Goal: Obtain resource: Download file/media

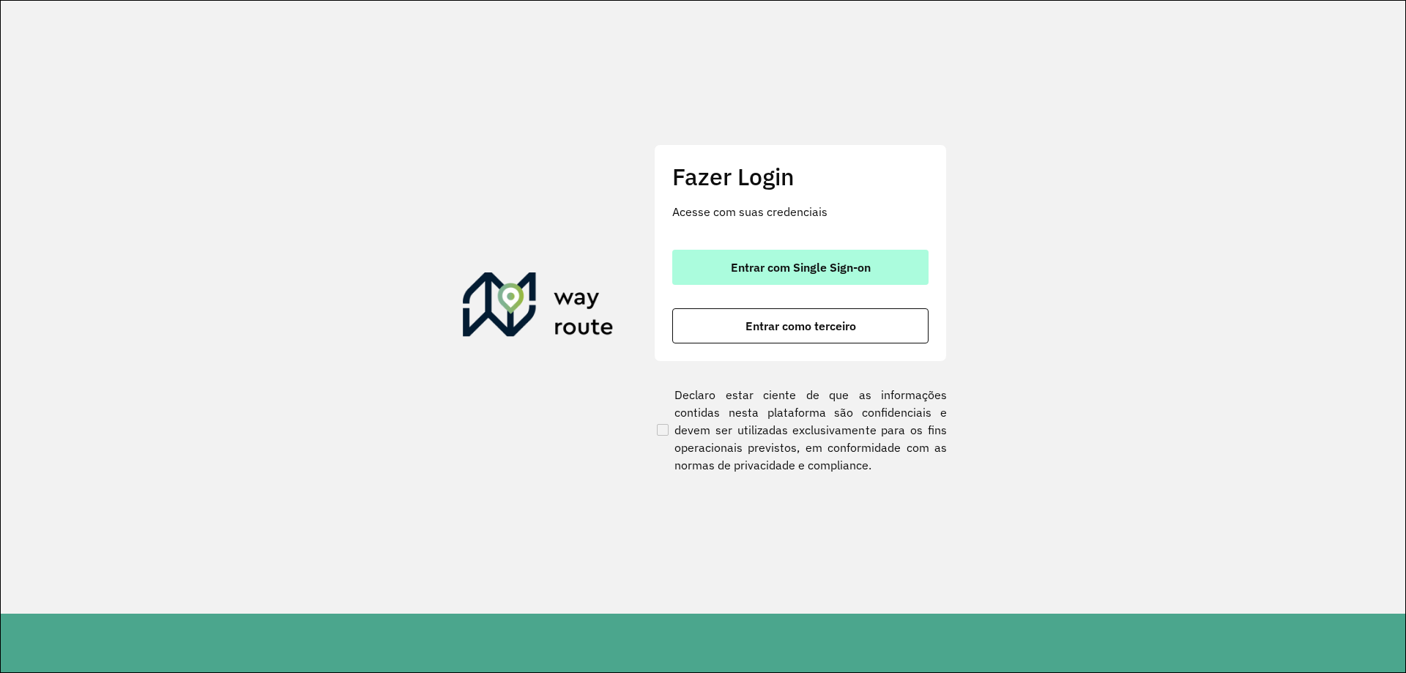
click at [790, 256] on button "Entrar com Single Sign-on" at bounding box center [800, 267] width 256 height 35
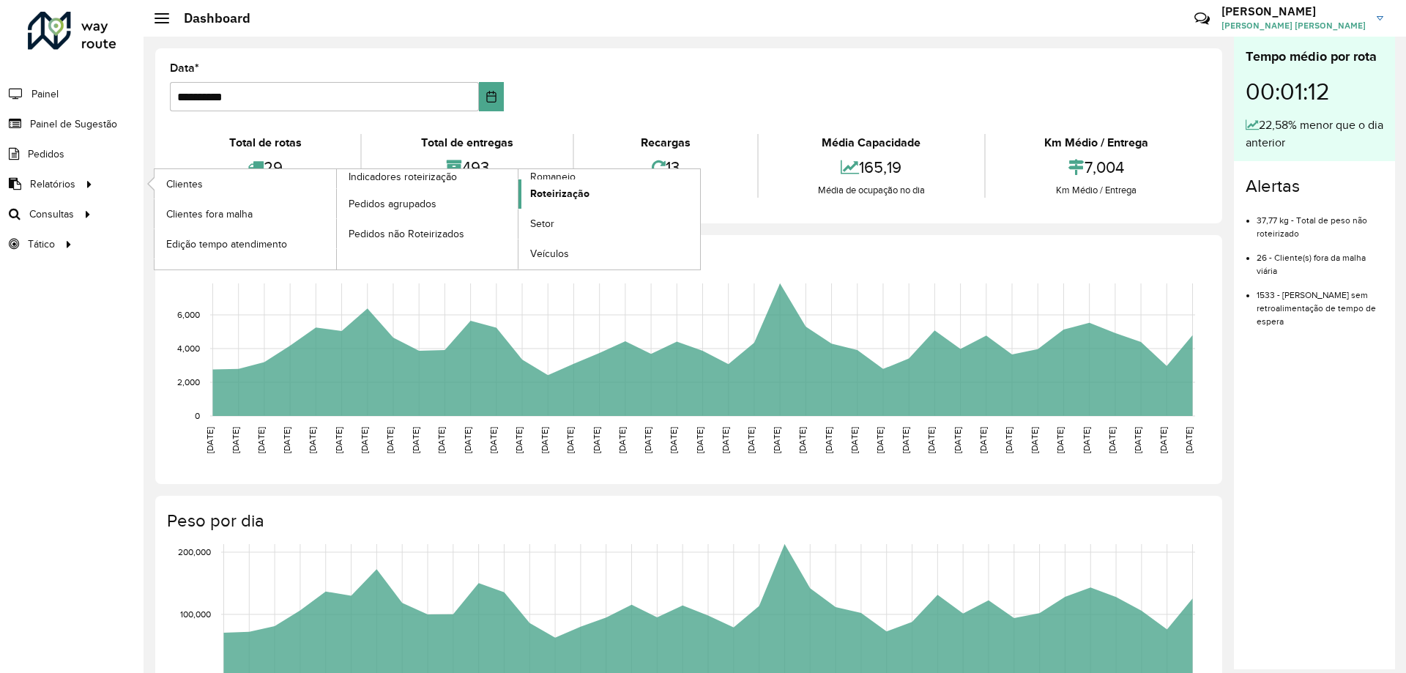
click at [567, 193] on span "Roteirização" at bounding box center [559, 193] width 59 height 15
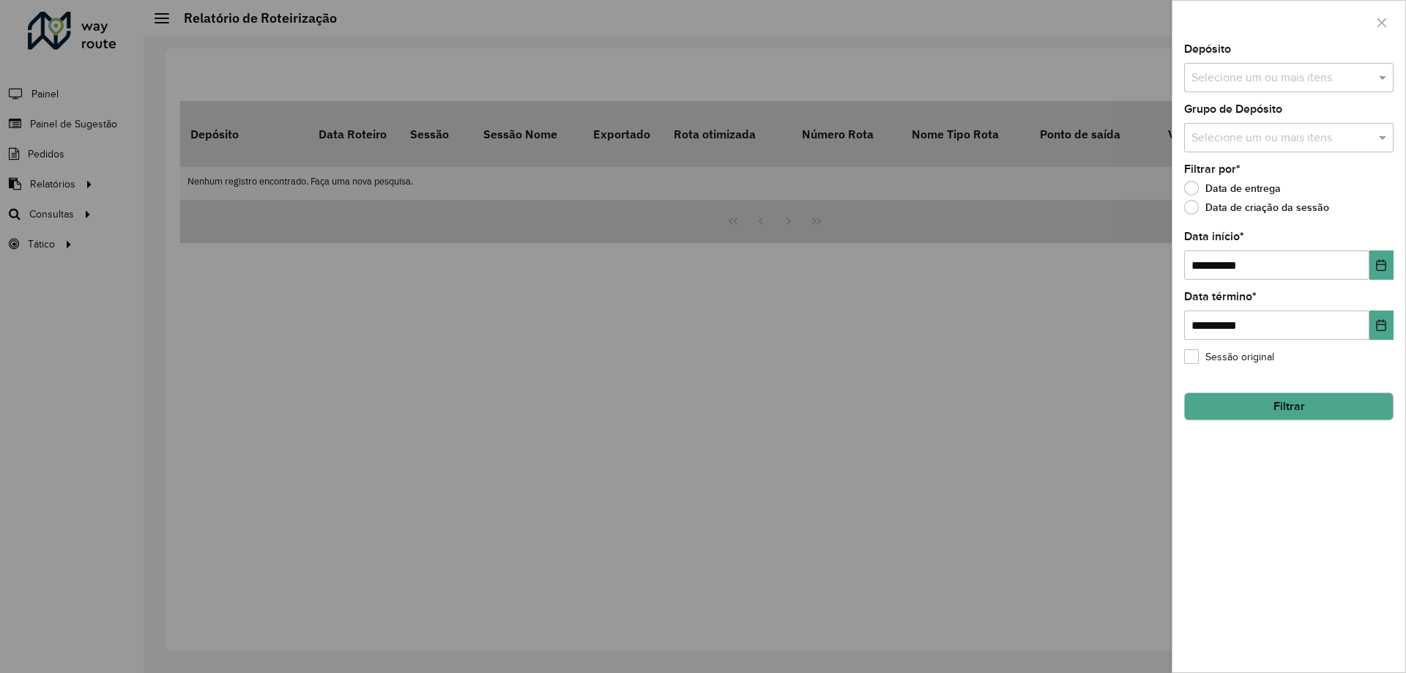
click at [1227, 72] on input "text" at bounding box center [1281, 79] width 187 height 18
click at [1233, 157] on div "CDD Petropolis" at bounding box center [1289, 150] width 208 height 25
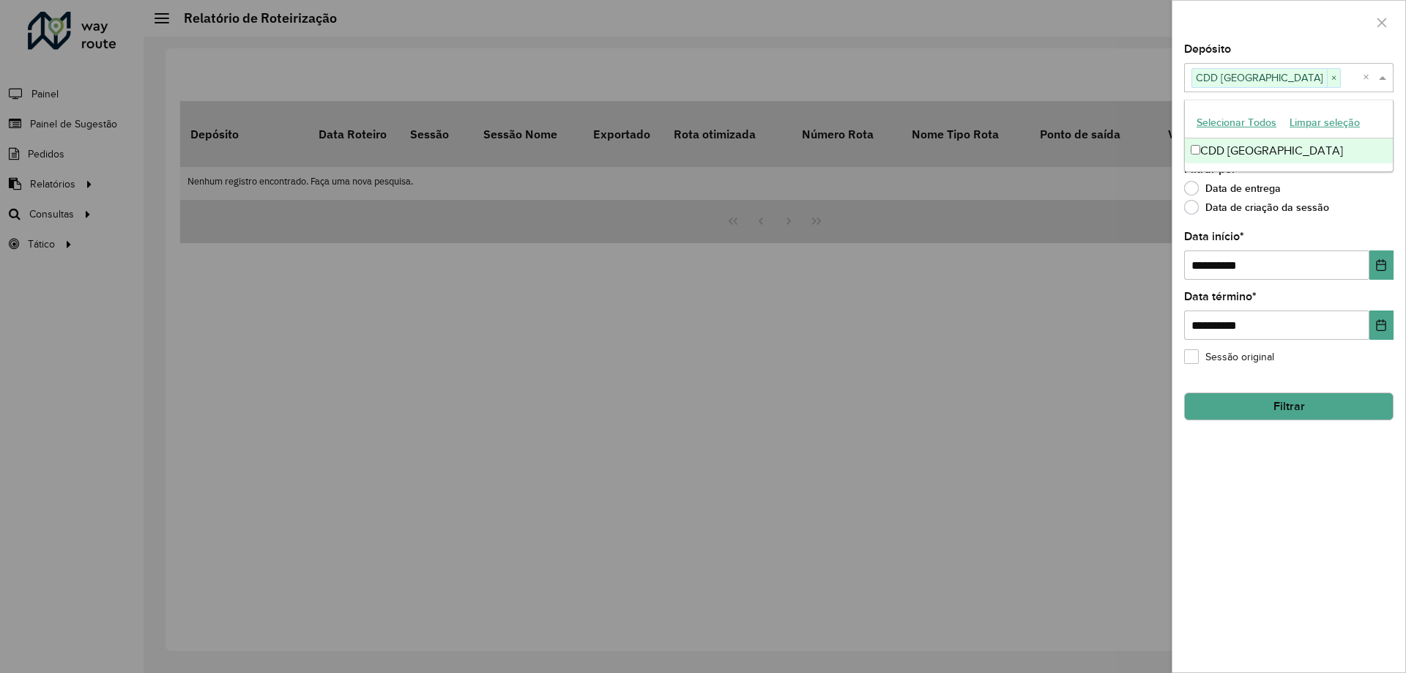
click at [1385, 78] on span at bounding box center [1384, 78] width 18 height 18
click at [1344, 136] on input "text" at bounding box center [1281, 139] width 187 height 18
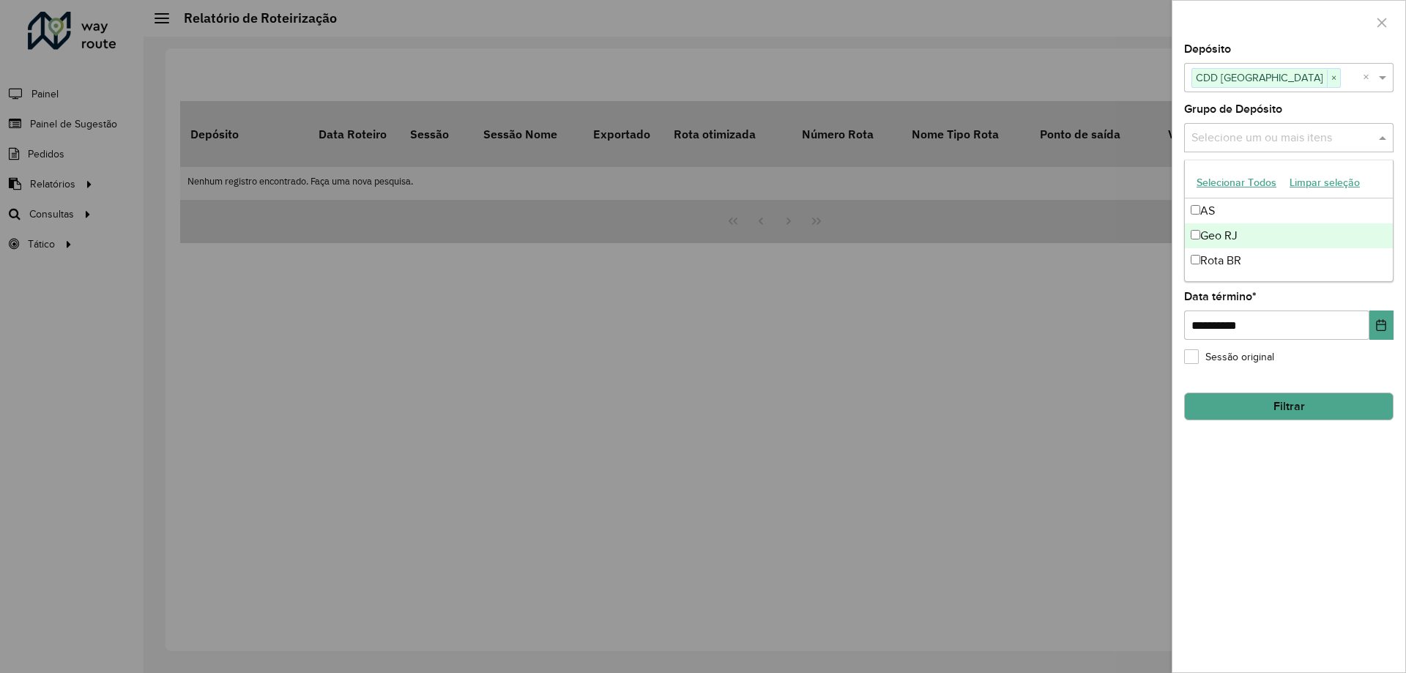
click at [1244, 237] on div "Geo RJ" at bounding box center [1289, 235] width 208 height 25
click at [1387, 135] on span at bounding box center [1384, 138] width 18 height 18
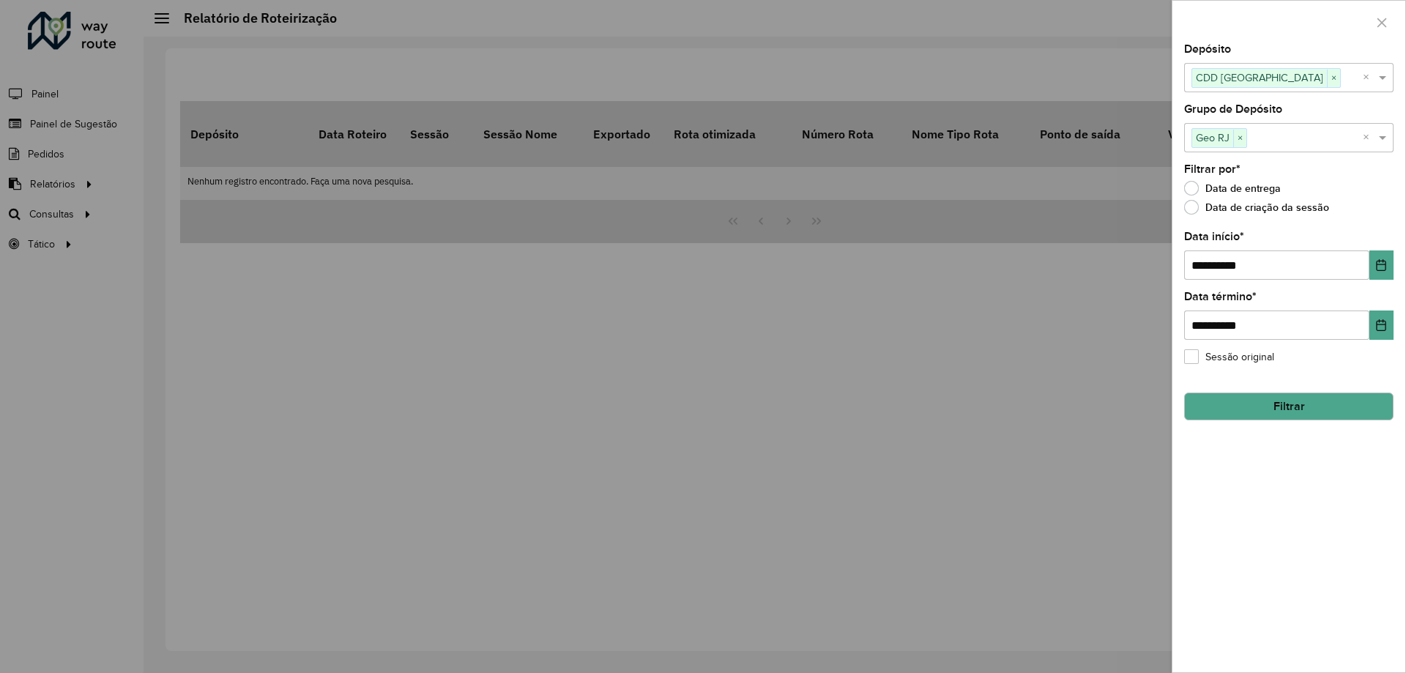
click at [1311, 404] on button "Filtrar" at bounding box center [1288, 407] width 209 height 28
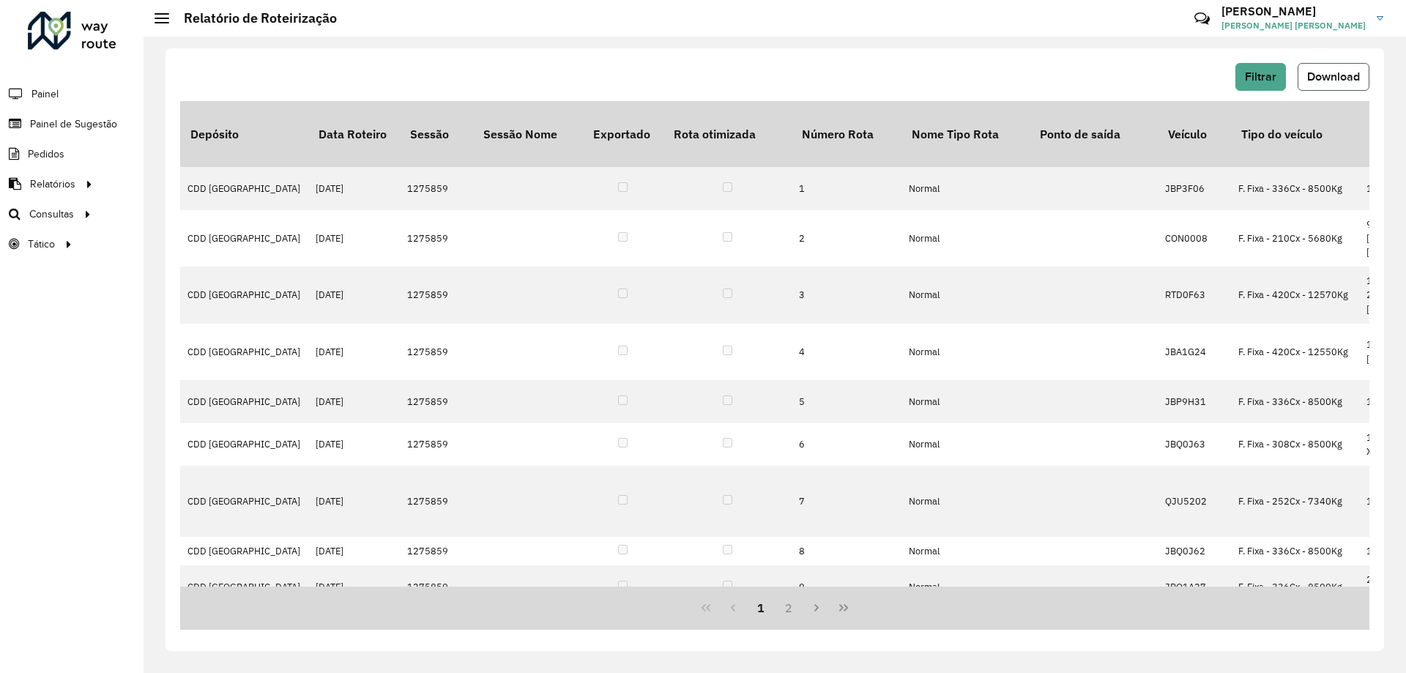
click at [1347, 78] on span "Download" at bounding box center [1333, 76] width 53 height 12
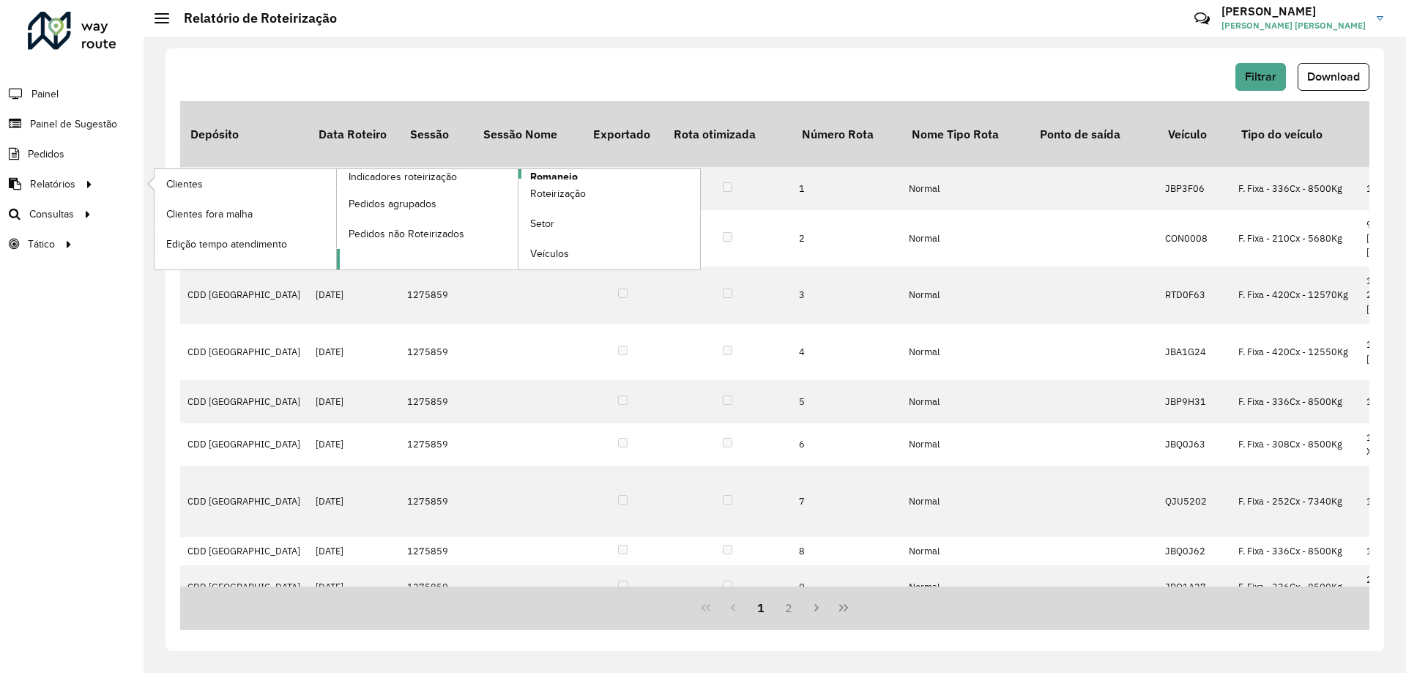
click at [566, 173] on span "Romaneio" at bounding box center [554, 176] width 48 height 15
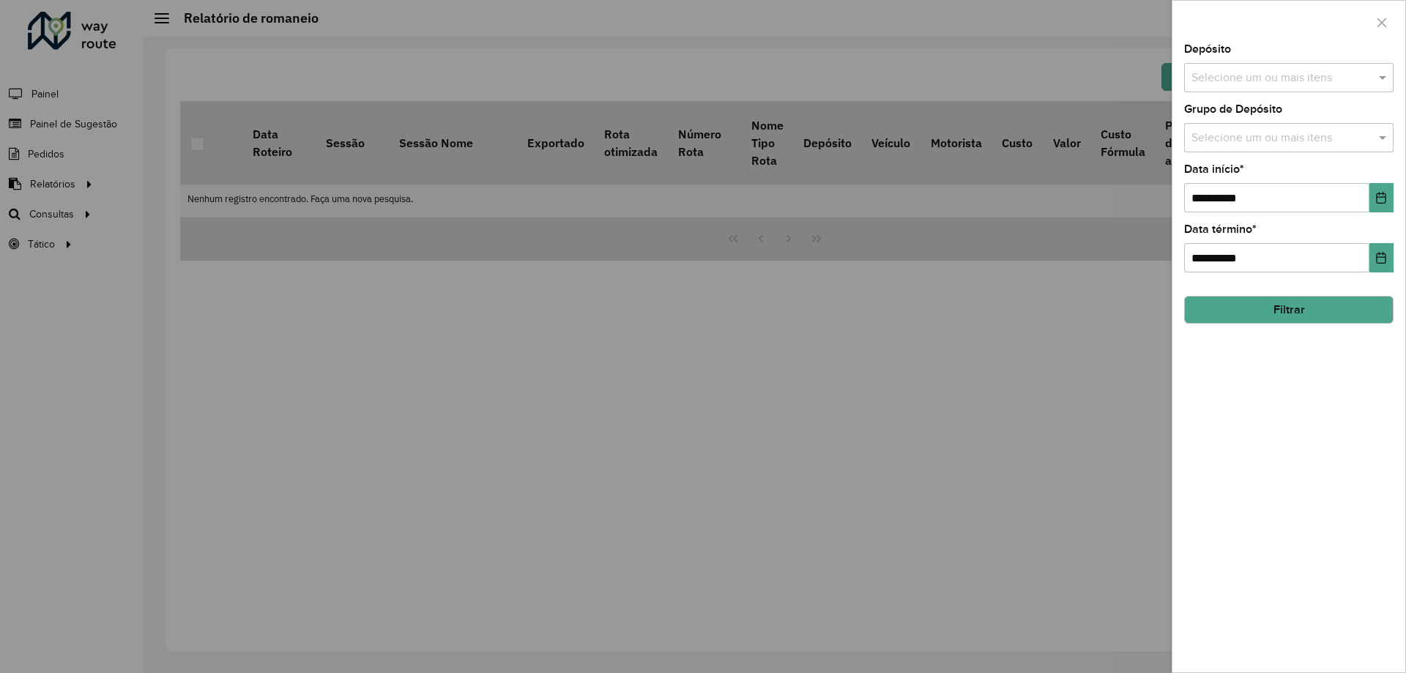
click at [1314, 68] on div "Selecione um ou mais itens" at bounding box center [1288, 77] width 209 height 29
click at [1209, 154] on div "CDD Petropolis" at bounding box center [1289, 150] width 208 height 25
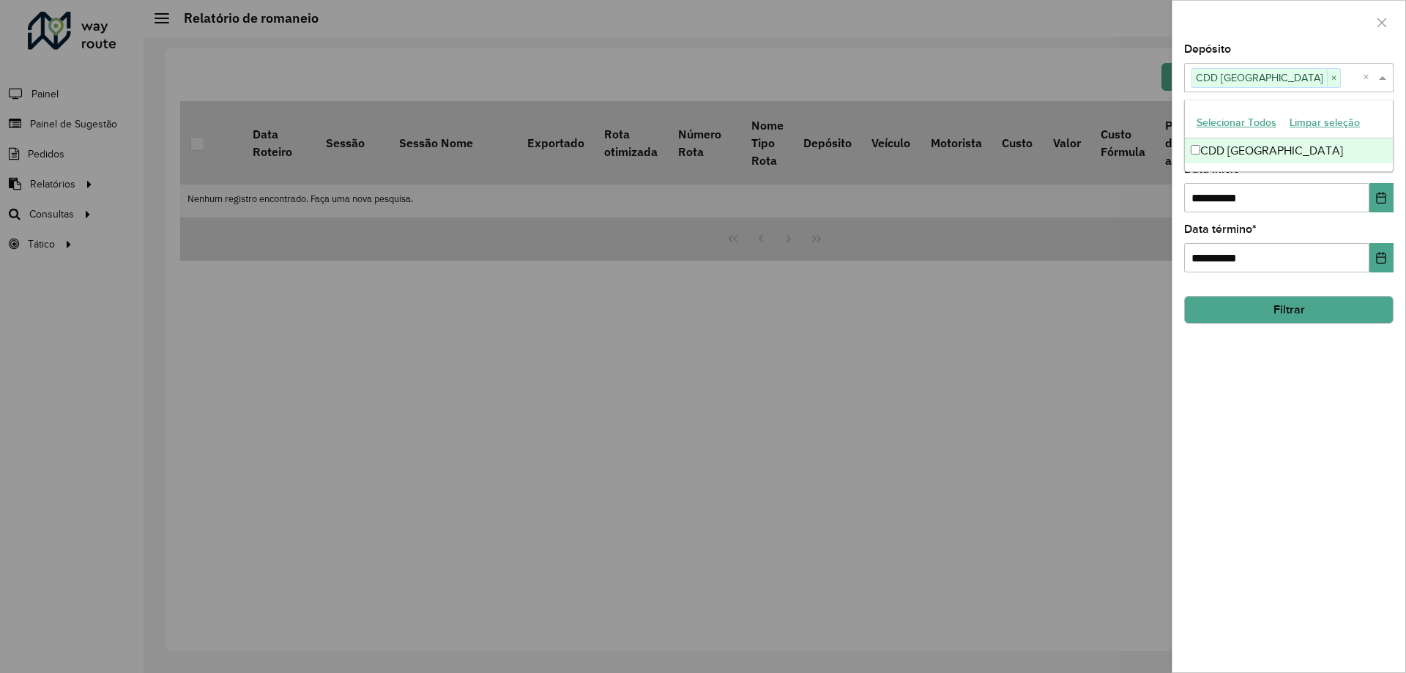
click at [1392, 72] on span at bounding box center [1384, 78] width 18 height 18
click at [1367, 130] on input "text" at bounding box center [1281, 139] width 187 height 18
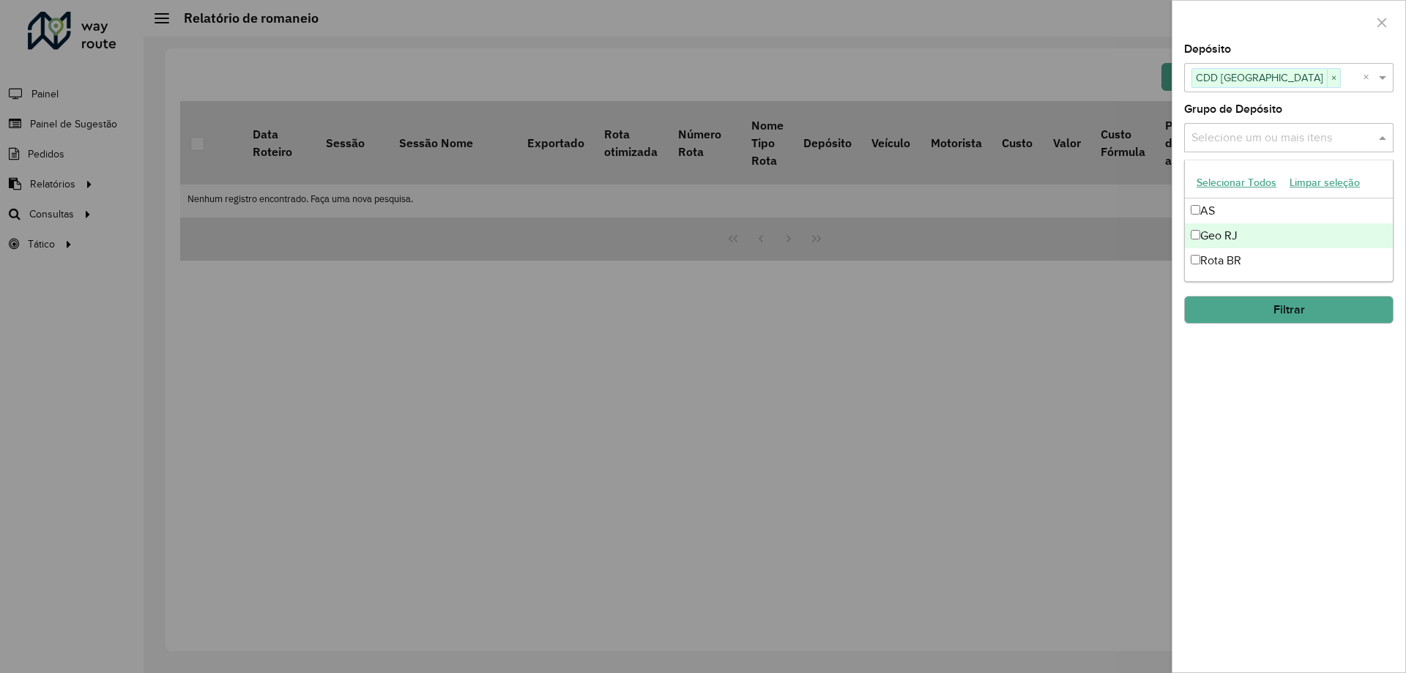
click at [1258, 228] on div "Geo RJ" at bounding box center [1289, 235] width 208 height 25
click at [1383, 127] on div "Selecione um ou mais itens Geo RJ × ×" at bounding box center [1288, 137] width 209 height 29
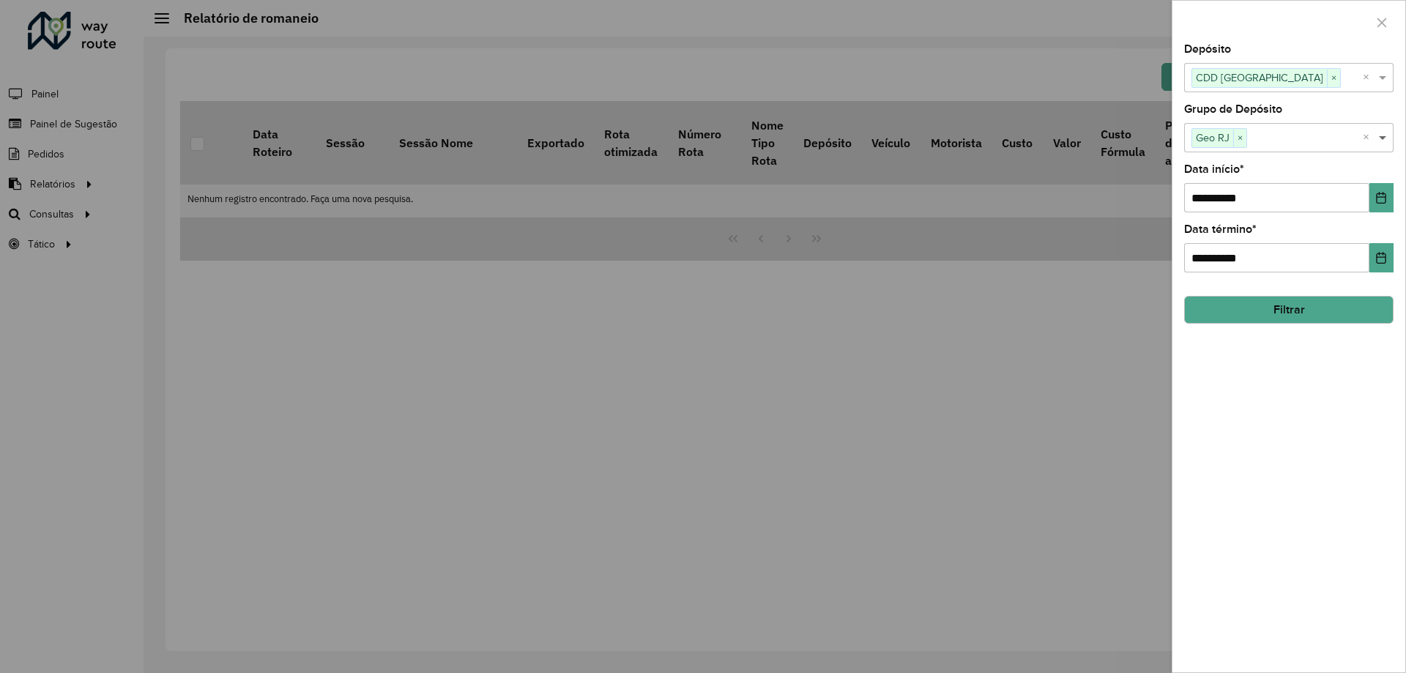
click at [1383, 135] on span at bounding box center [1384, 138] width 18 height 18
click at [1381, 196] on icon "Choose Date" at bounding box center [1381, 198] width 12 height 12
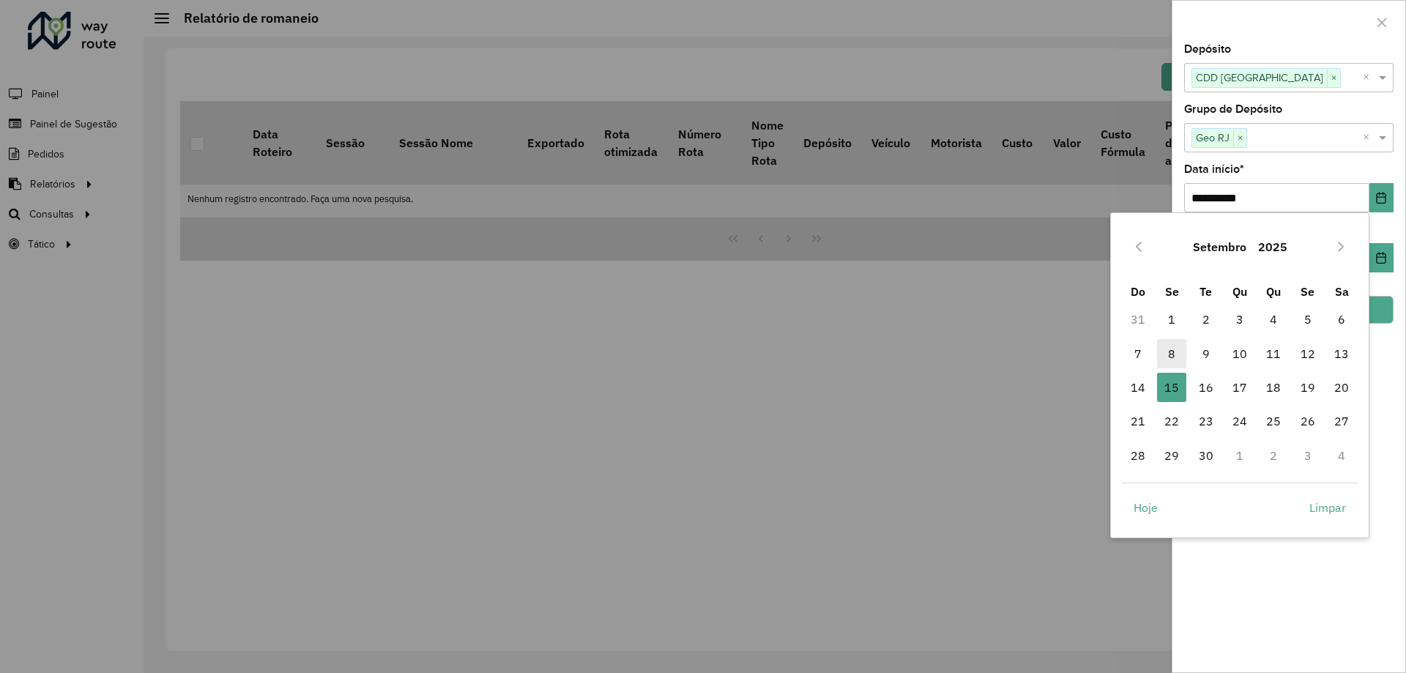
click at [1167, 361] on span "8" at bounding box center [1171, 353] width 29 height 29
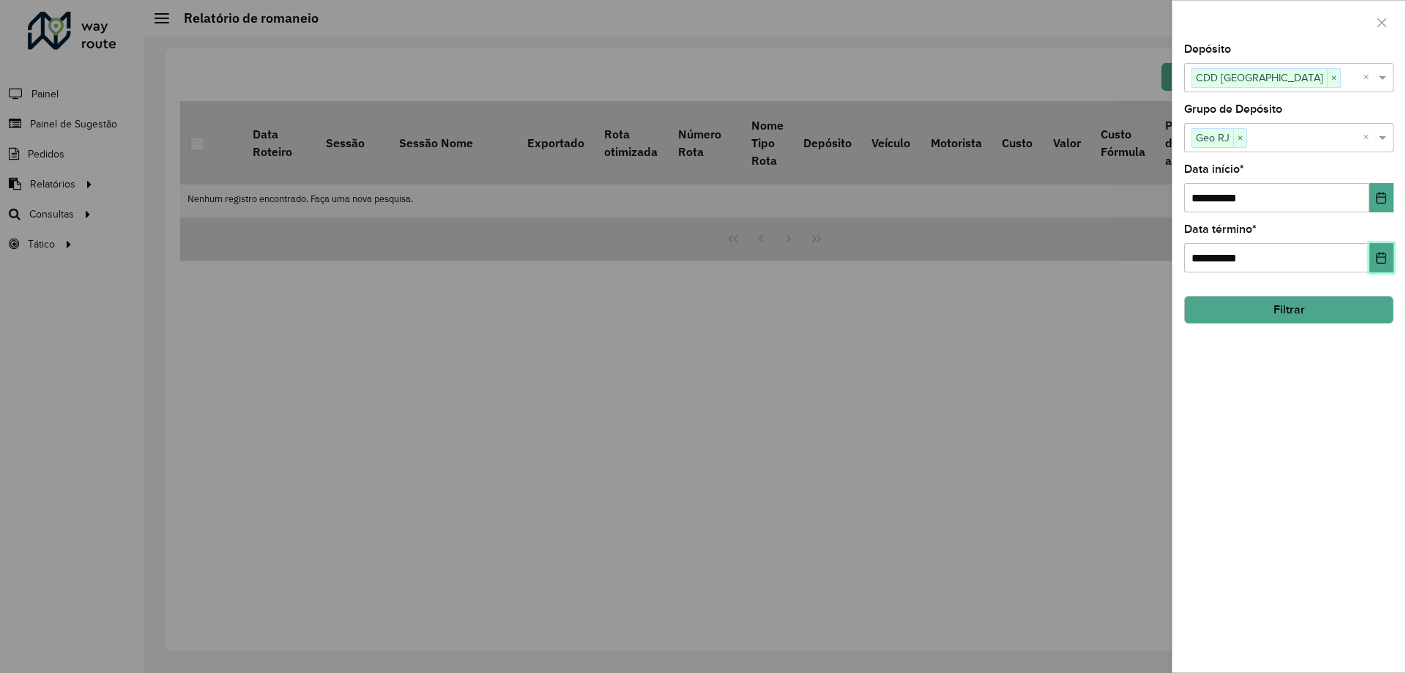
click at [1381, 265] on button "Choose Date" at bounding box center [1382, 257] width 24 height 29
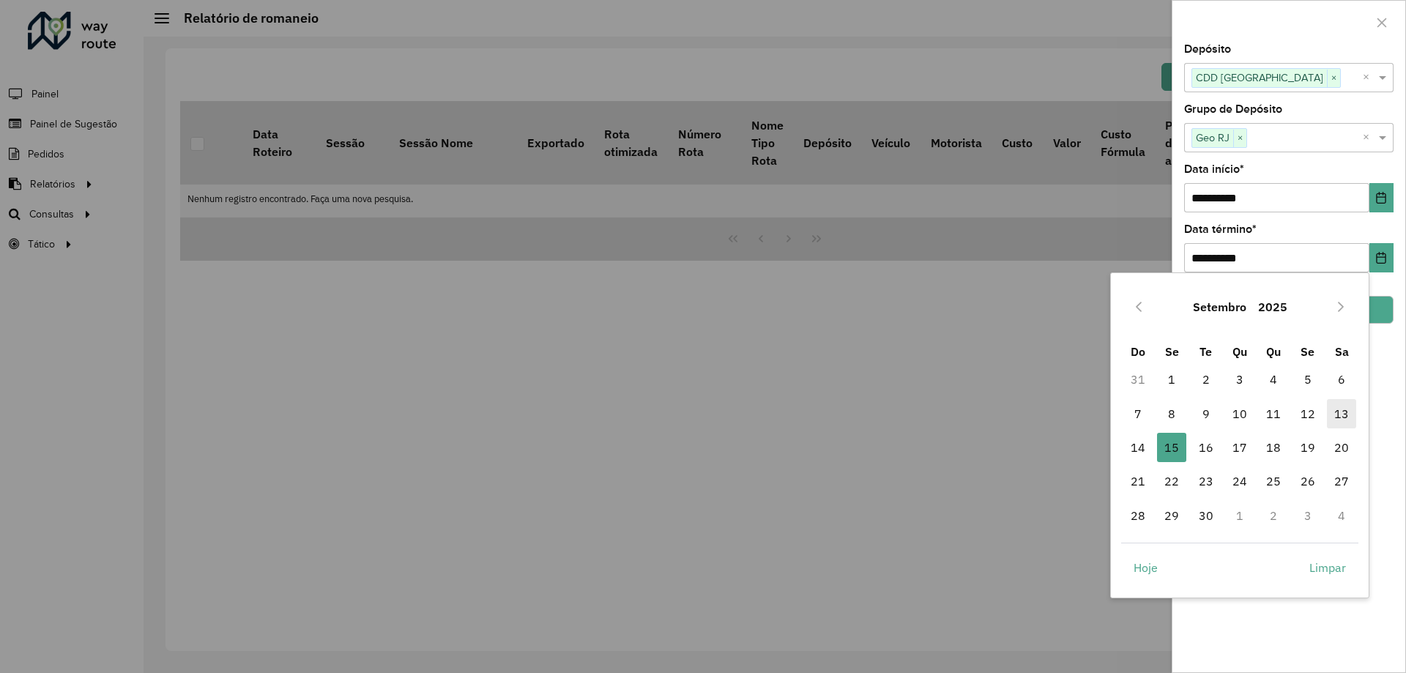
click at [1339, 409] on span "13" at bounding box center [1341, 413] width 29 height 29
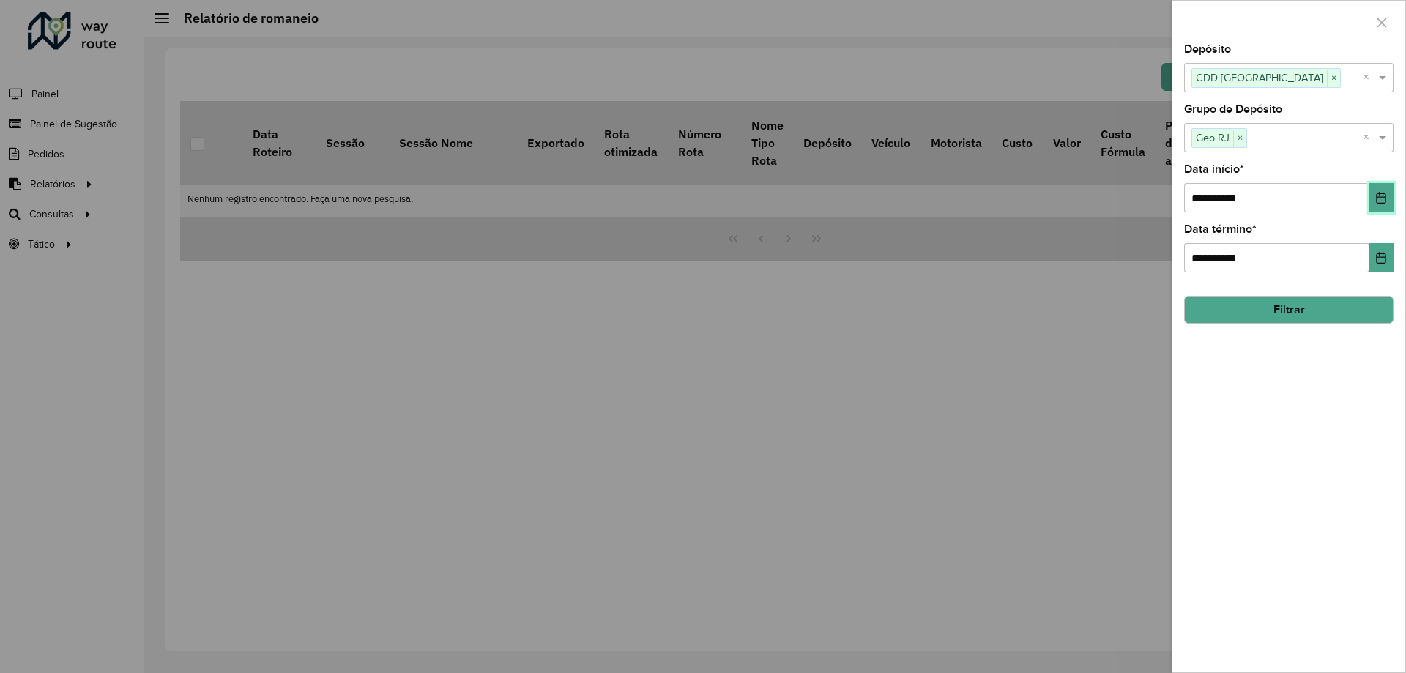
click at [1388, 196] on button "Choose Date" at bounding box center [1382, 197] width 24 height 29
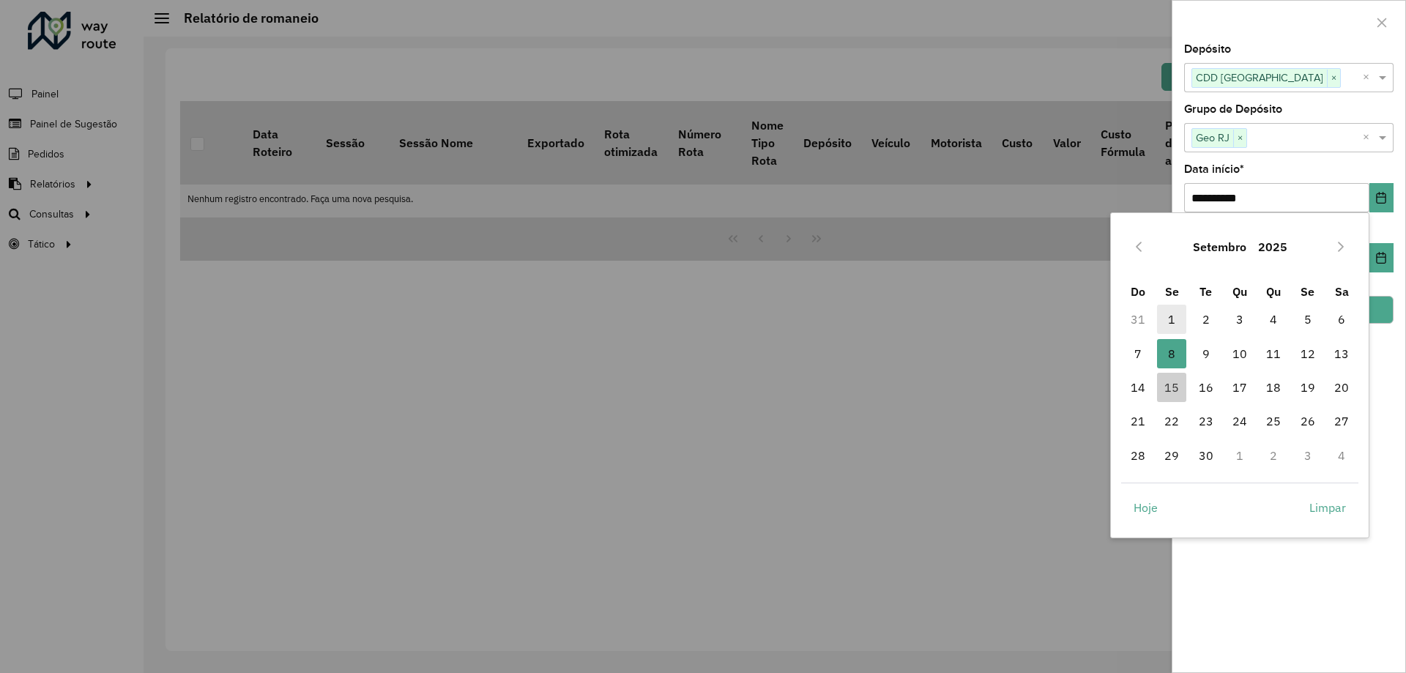
click at [1175, 313] on span "1" at bounding box center [1171, 319] width 29 height 29
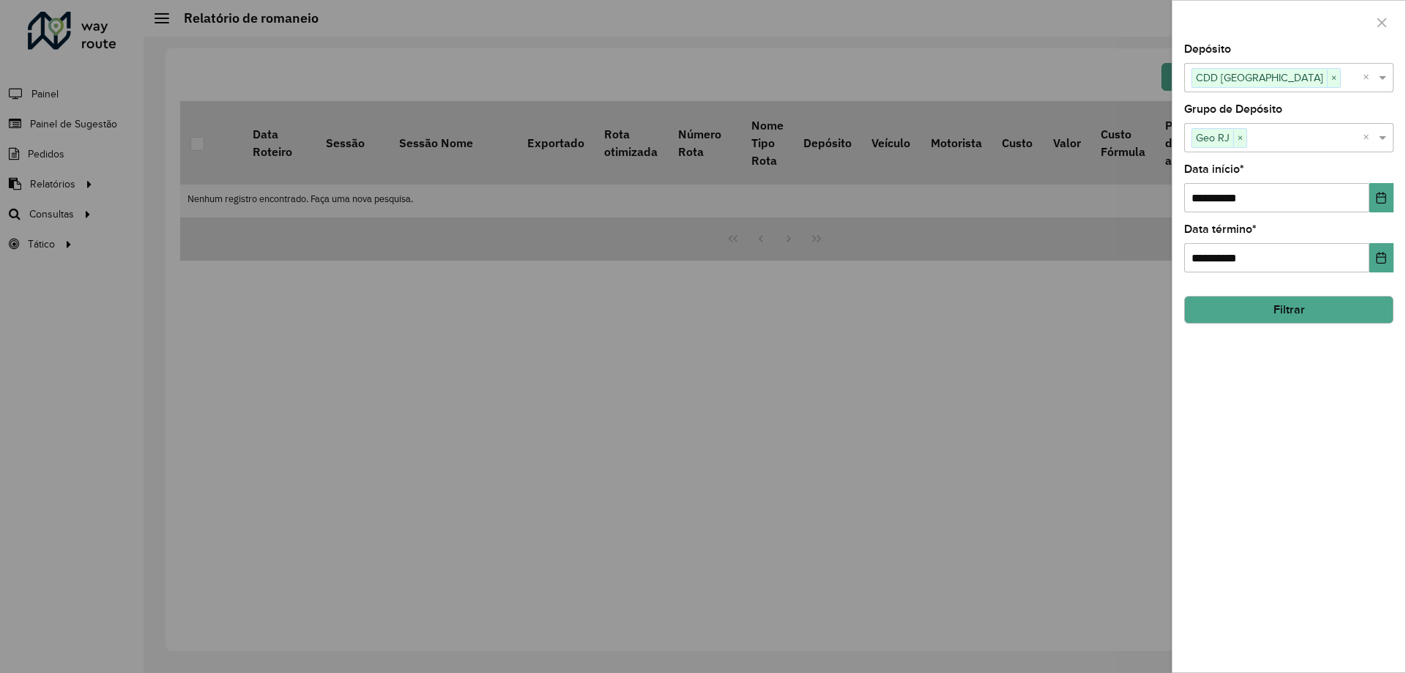
click at [1279, 315] on button "Filtrar" at bounding box center [1288, 310] width 209 height 28
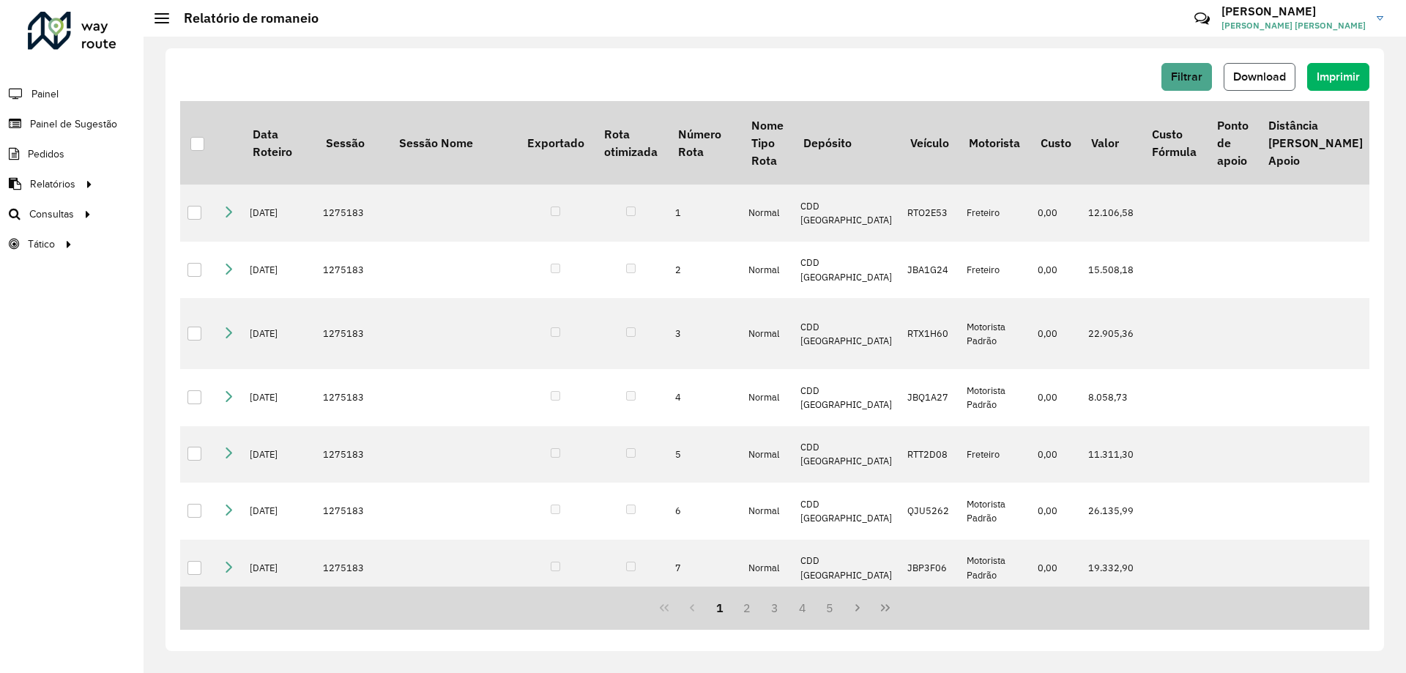
click at [1268, 78] on span "Download" at bounding box center [1259, 76] width 53 height 12
click at [1255, 71] on span "Download" at bounding box center [1259, 76] width 53 height 12
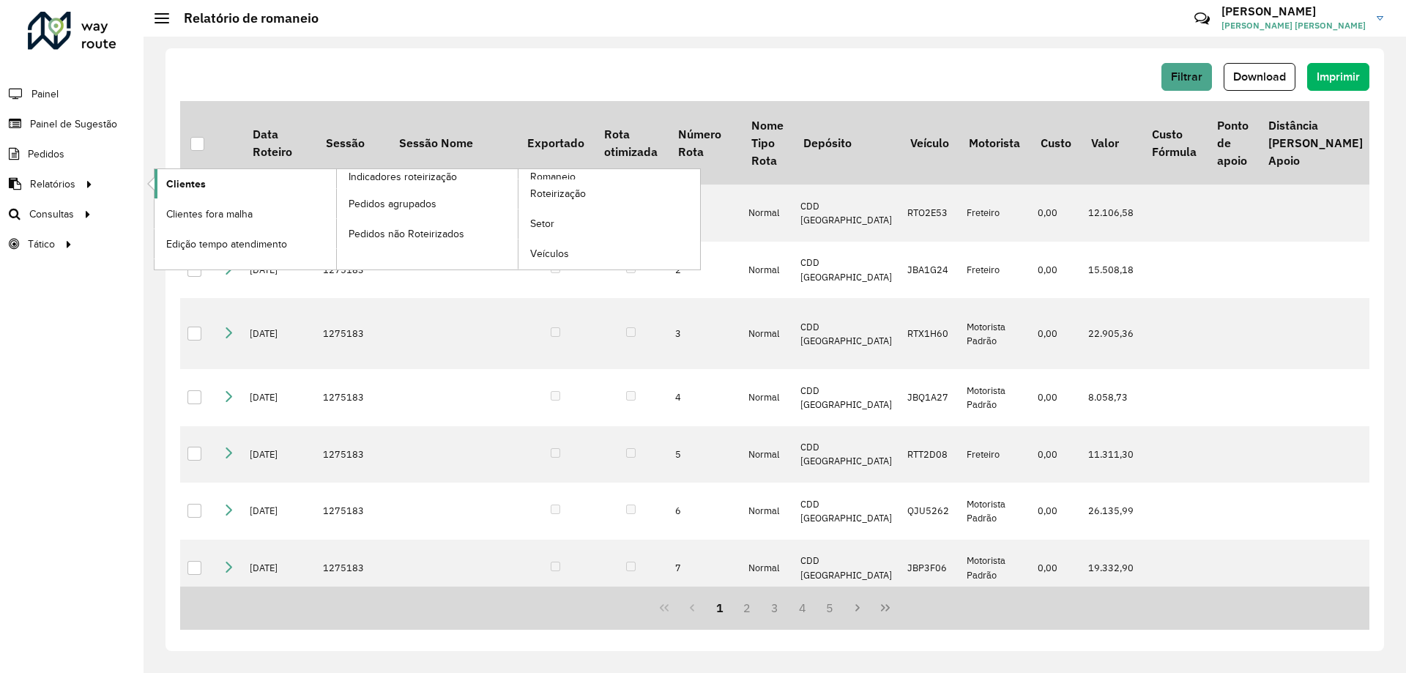
click at [193, 188] on span "Clientes" at bounding box center [186, 183] width 40 height 15
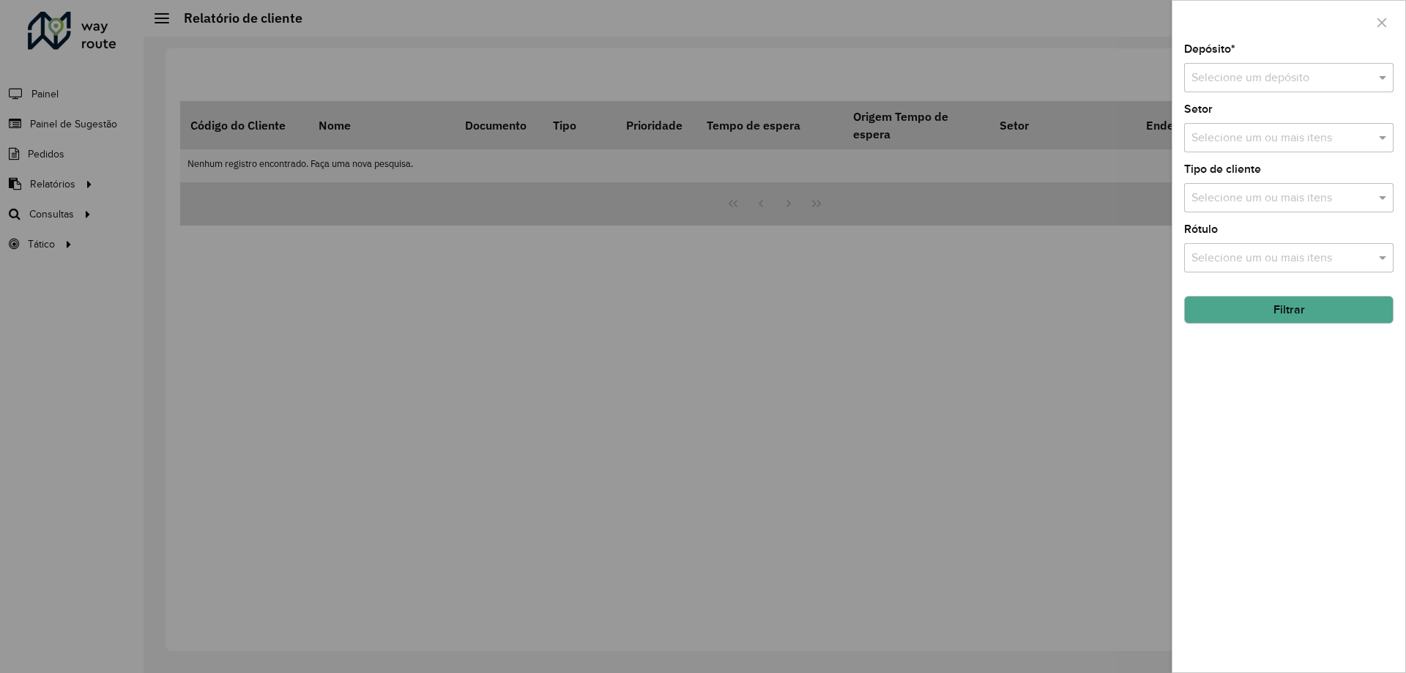
click at [1229, 75] on input "text" at bounding box center [1275, 79] width 166 height 18
click at [1227, 128] on div "CDD Petropolis" at bounding box center [1289, 120] width 208 height 25
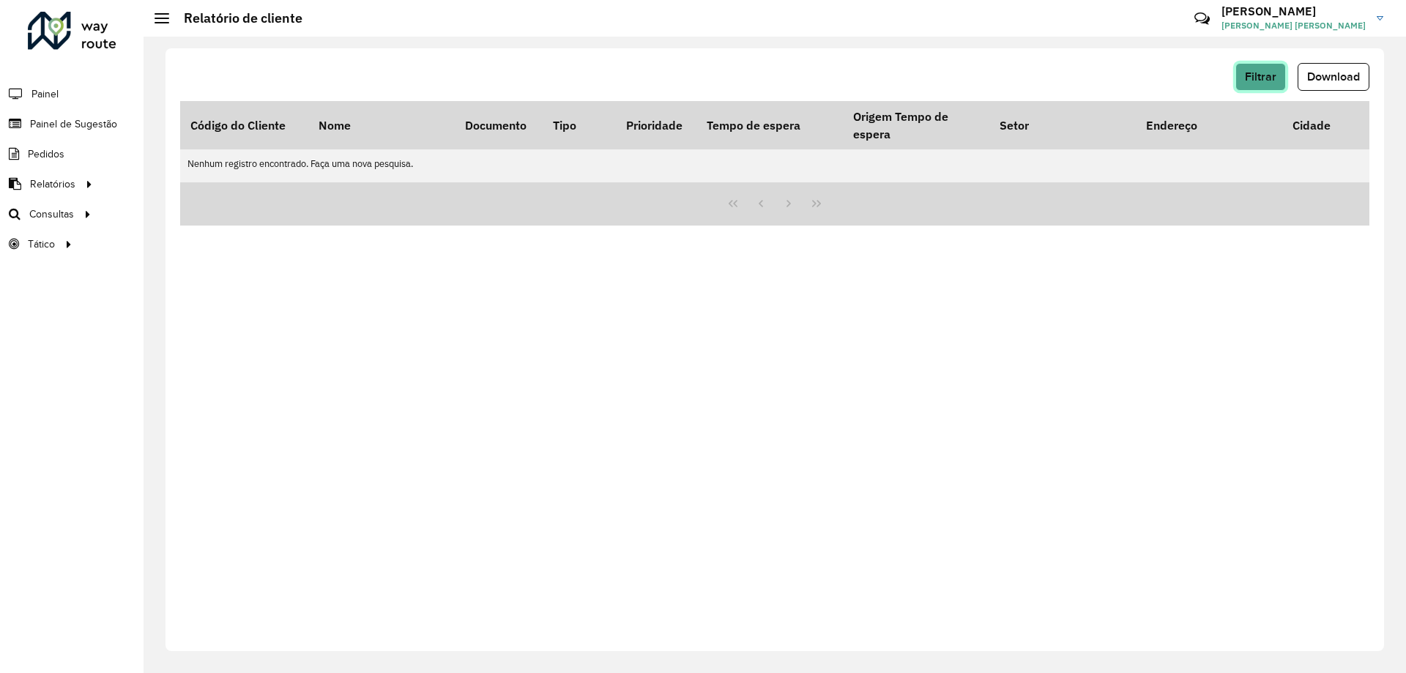
click at [1255, 72] on span "Filtrar" at bounding box center [1260, 76] width 31 height 12
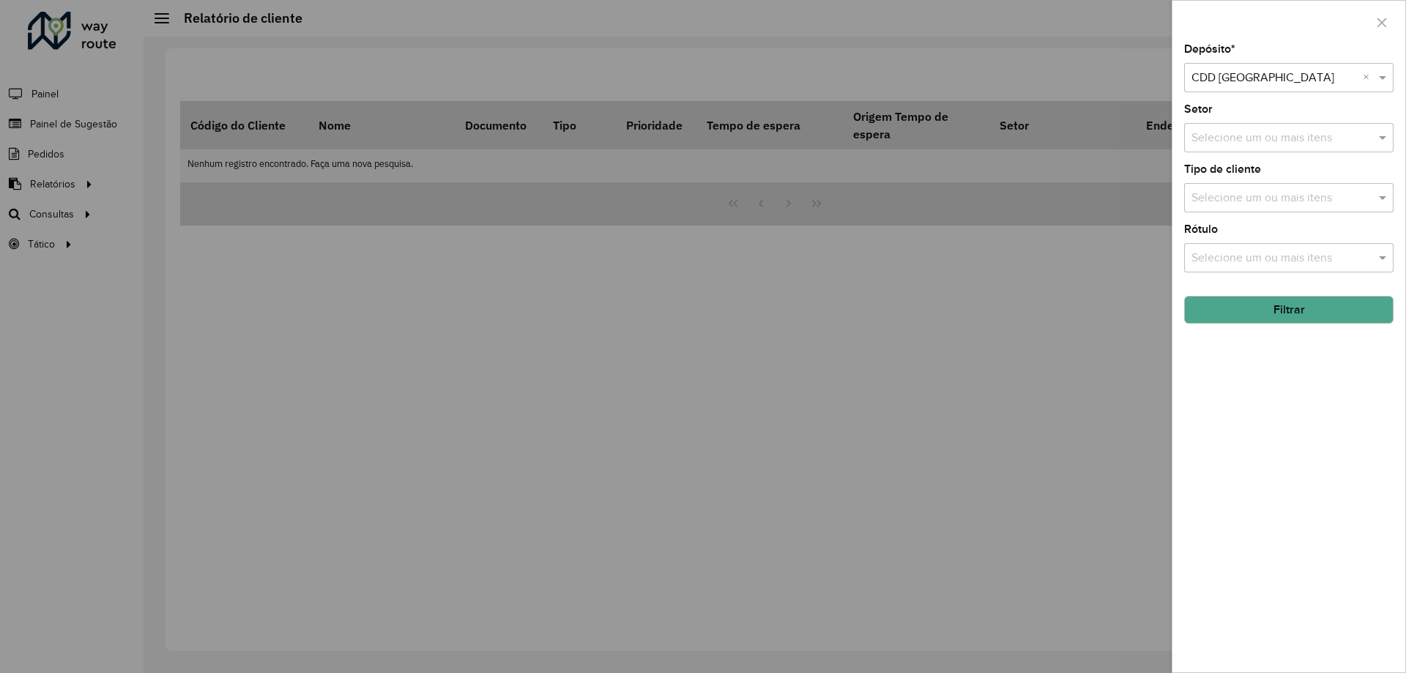
click at [1256, 127] on div "Selecione um ou mais itens" at bounding box center [1288, 137] width 209 height 29
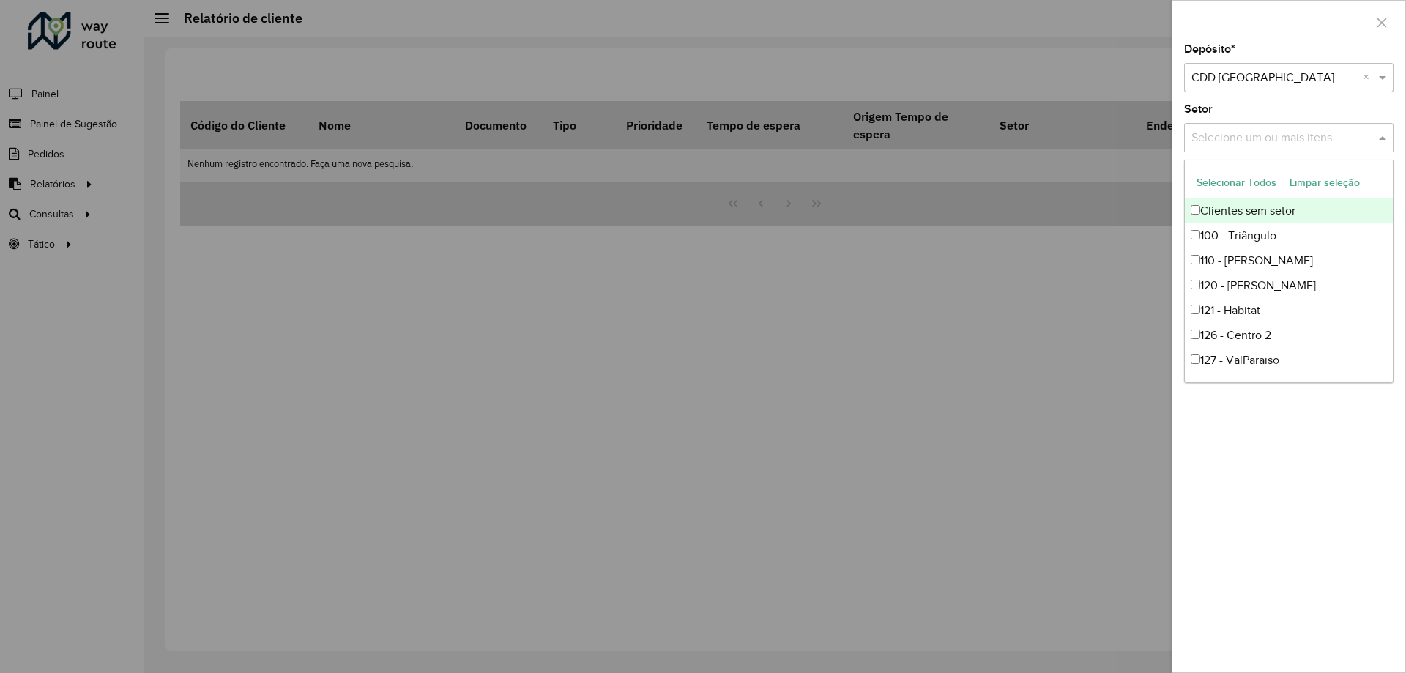
click at [1255, 139] on input "text" at bounding box center [1281, 139] width 187 height 18
click at [1386, 133] on span at bounding box center [1384, 138] width 18 height 18
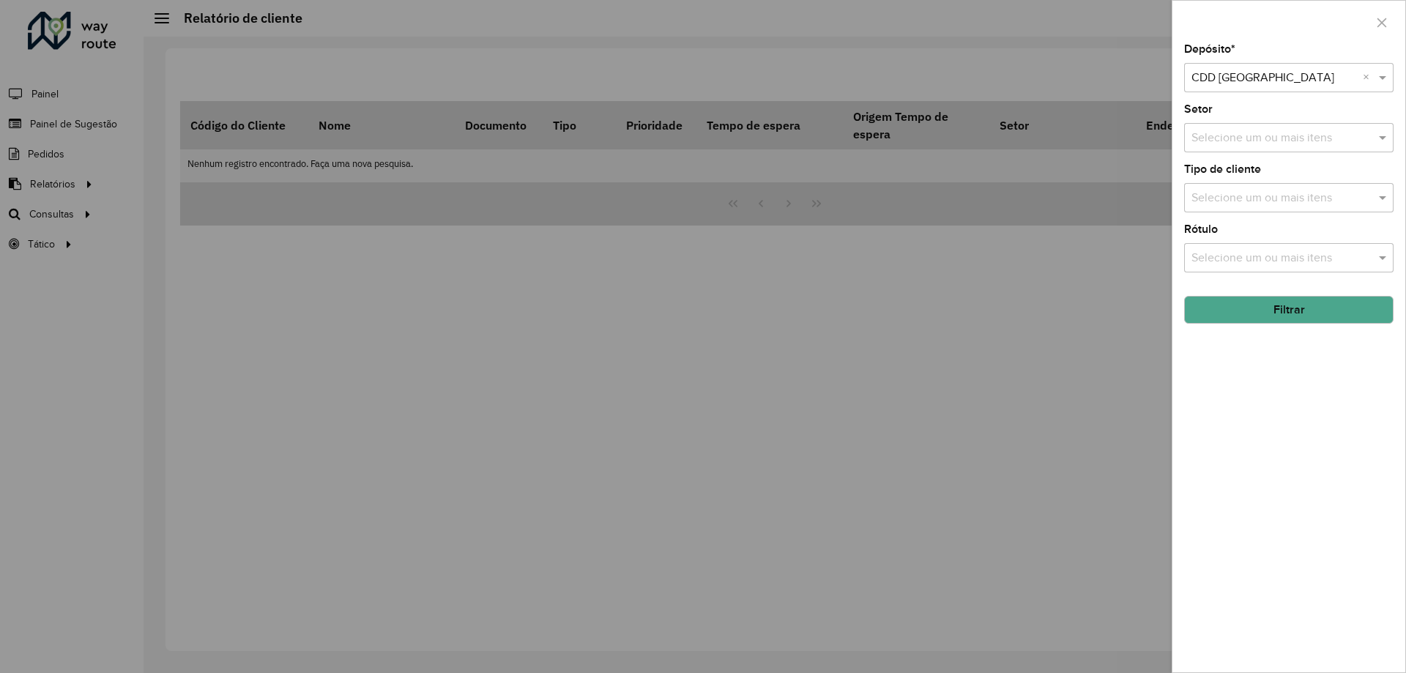
click at [1376, 174] on div "Tipo de cliente Selecione um ou mais itens" at bounding box center [1288, 188] width 209 height 48
click at [1384, 200] on span at bounding box center [1384, 198] width 18 height 18
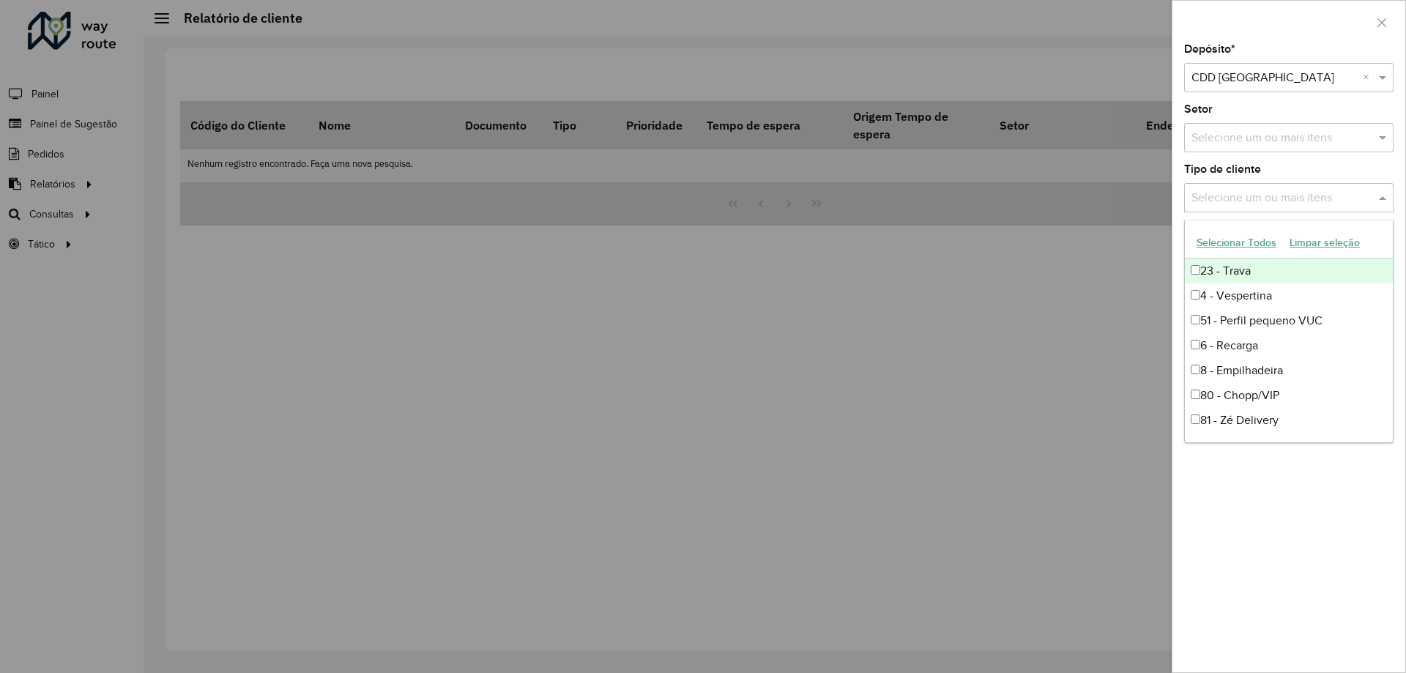
click at [1384, 200] on span at bounding box center [1384, 198] width 18 height 18
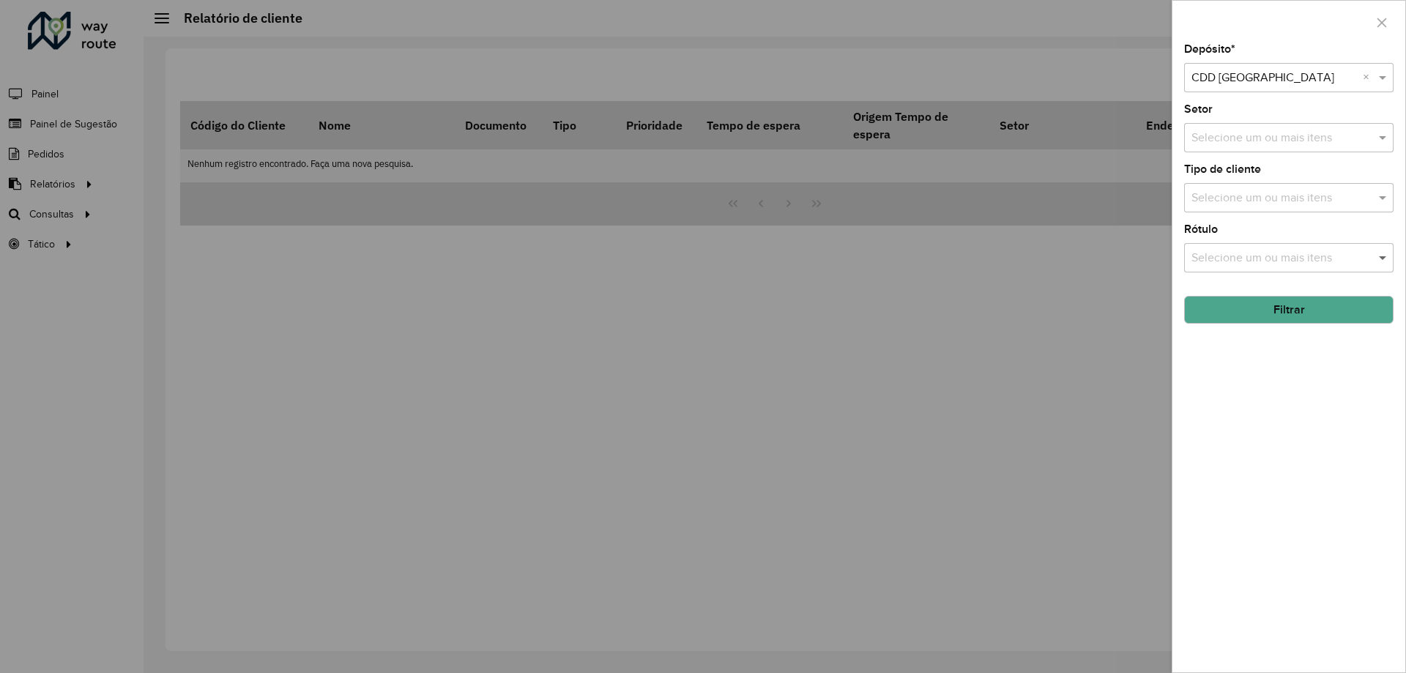
click at [1389, 250] on span at bounding box center [1384, 258] width 18 height 18
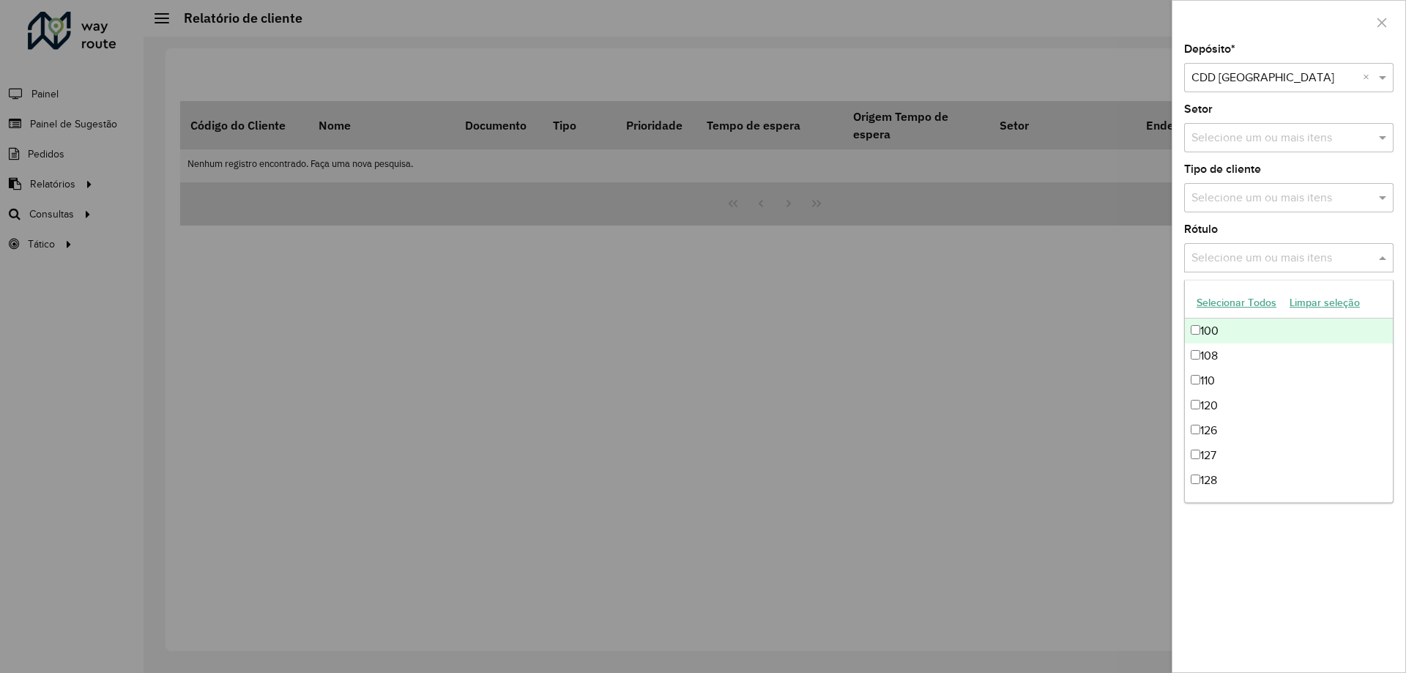
click at [1388, 255] on span at bounding box center [1384, 258] width 18 height 18
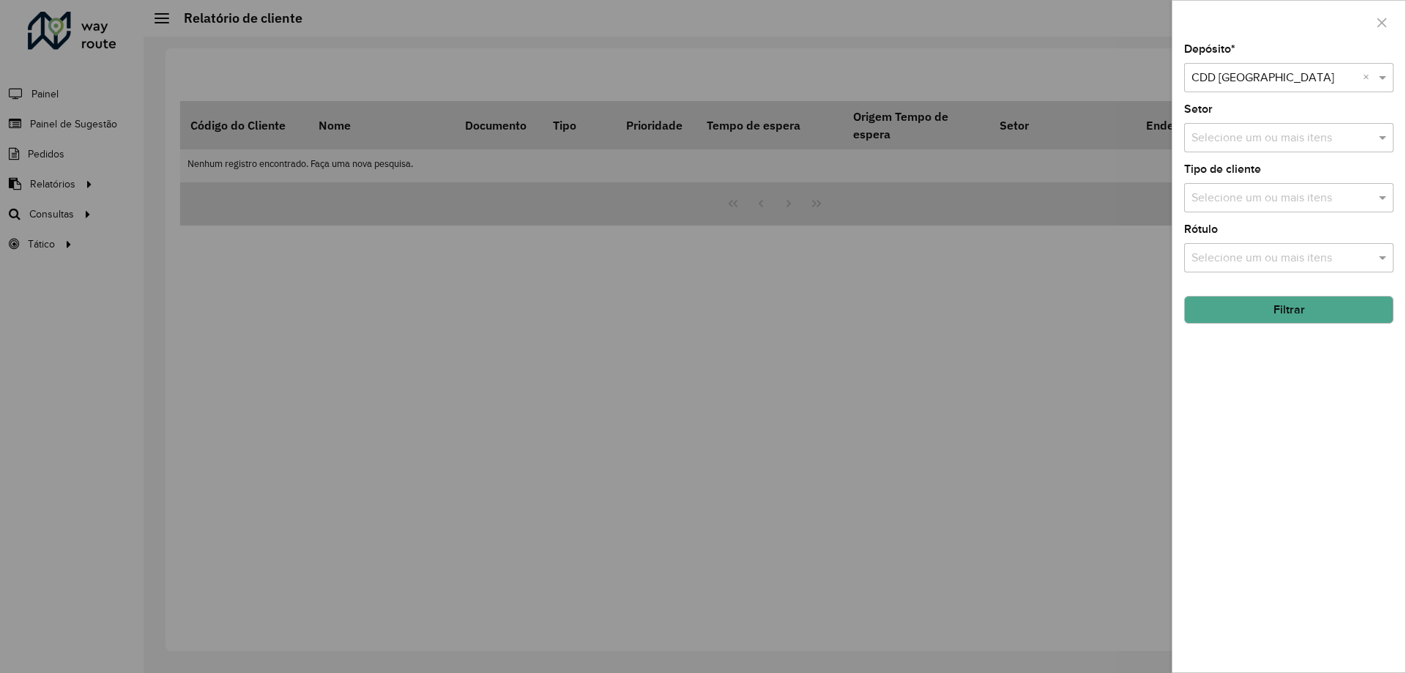
click at [1360, 303] on button "Filtrar" at bounding box center [1288, 310] width 209 height 28
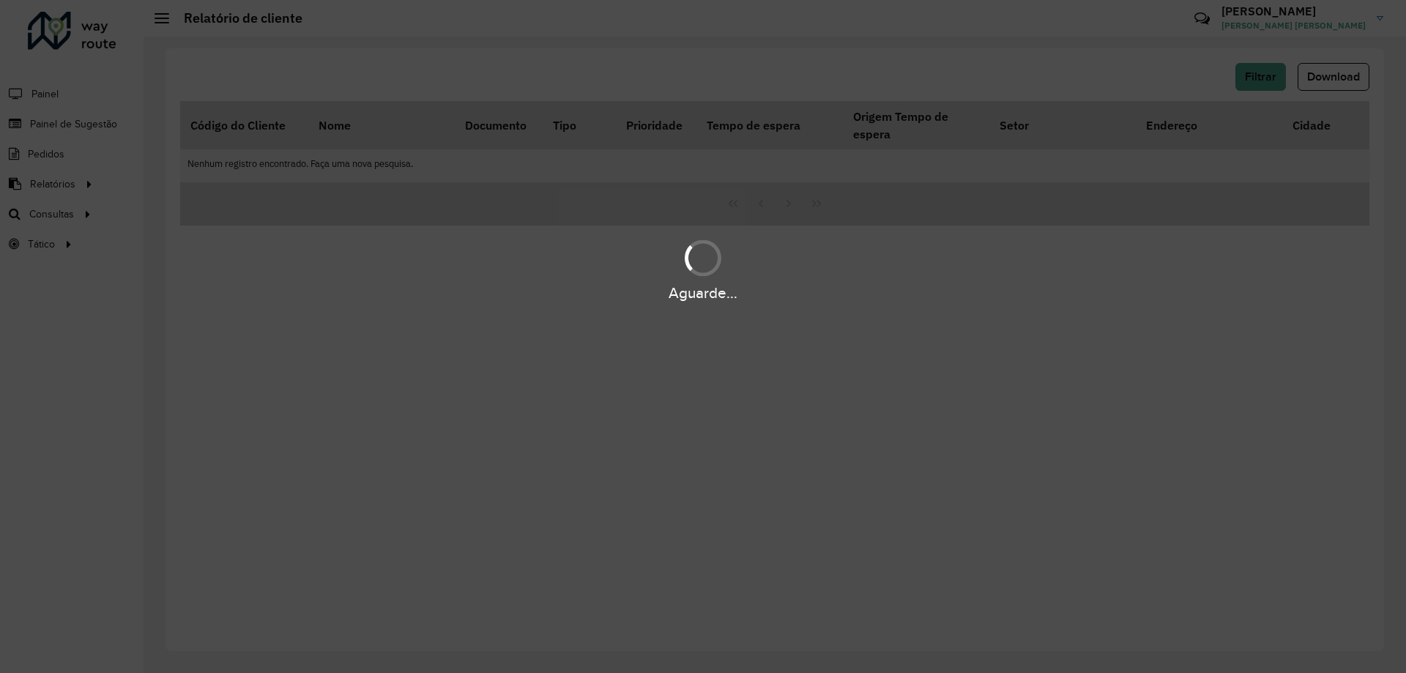
click at [1356, 309] on div "Aguarde..." at bounding box center [703, 336] width 1406 height 673
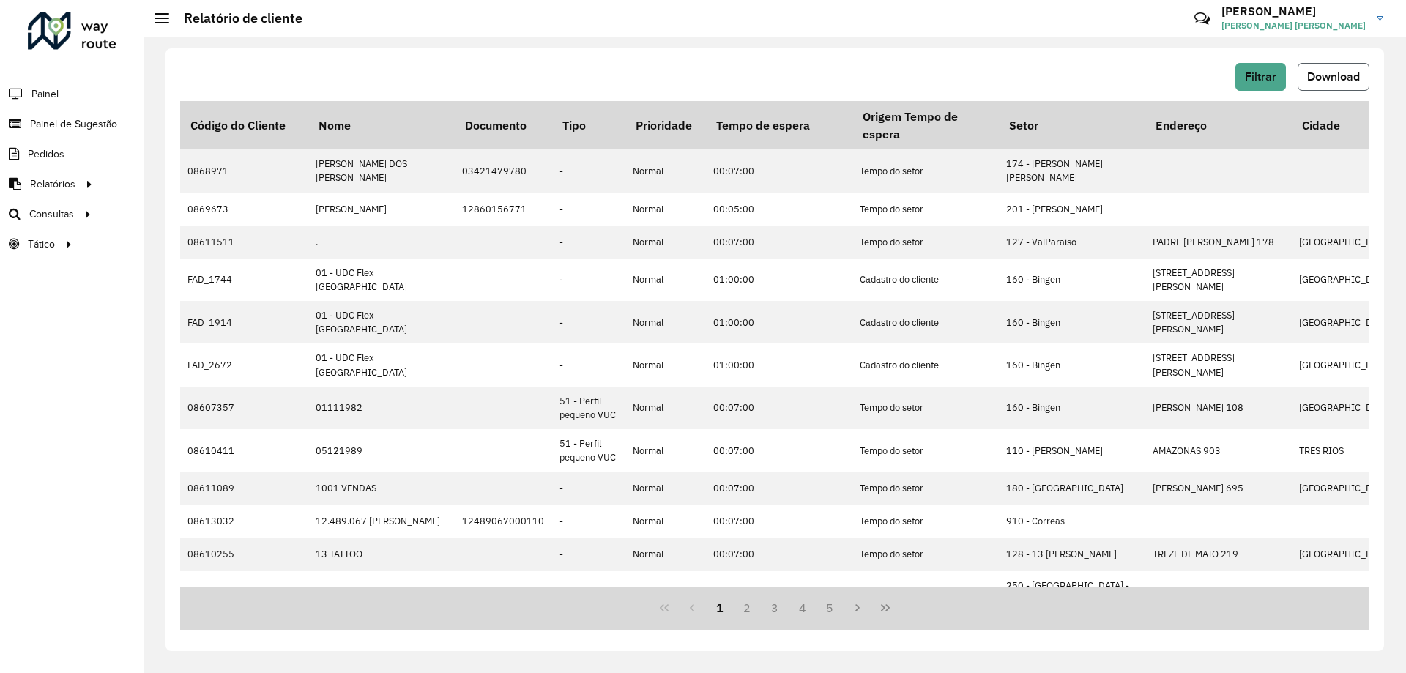
click at [1352, 68] on button "Download" at bounding box center [1334, 77] width 72 height 28
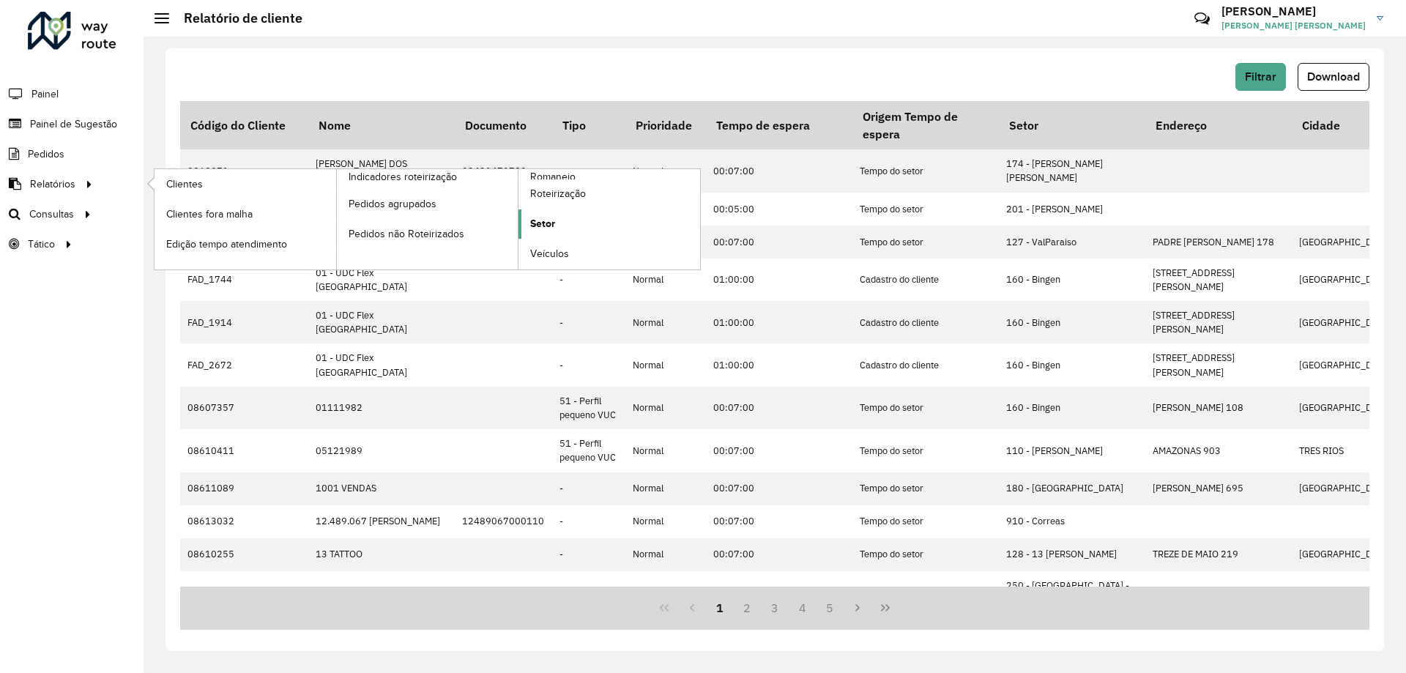
click at [528, 218] on link "Setor" at bounding box center [610, 223] width 182 height 29
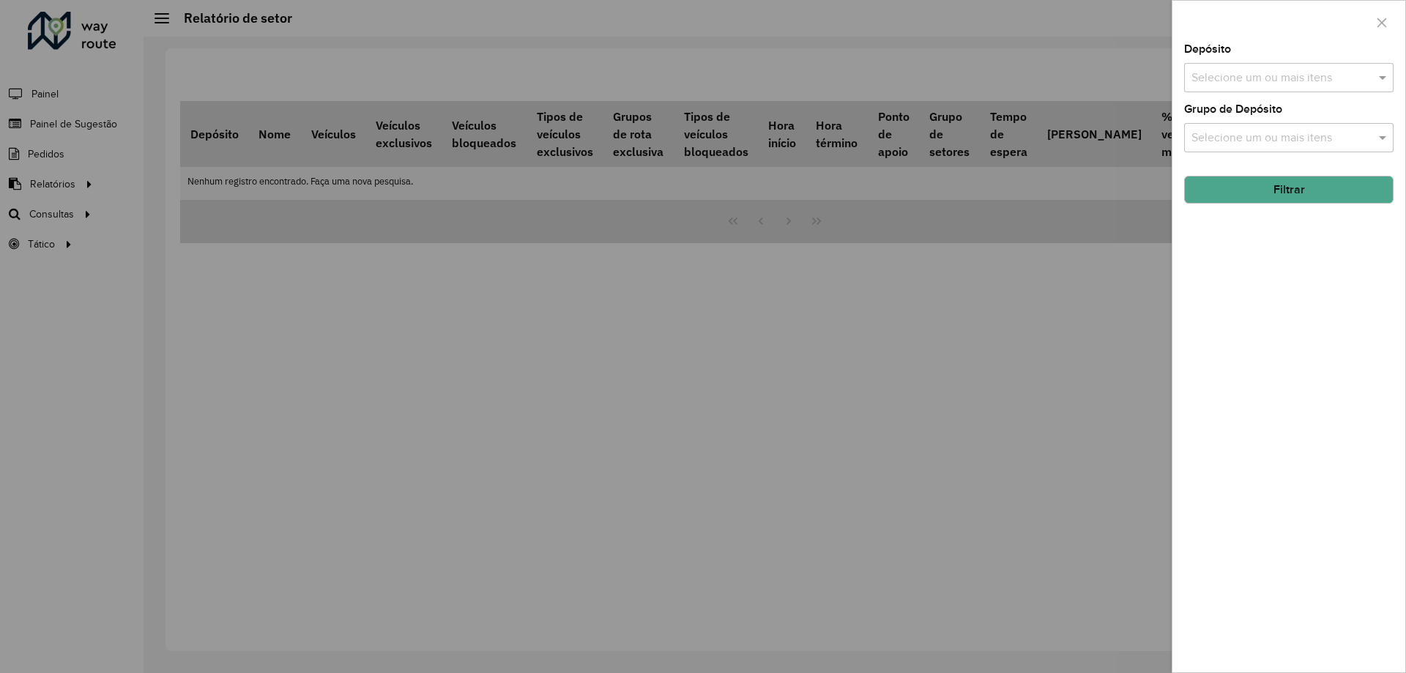
click at [1234, 73] on input "text" at bounding box center [1281, 79] width 187 height 18
click at [1230, 157] on div "CDD Petropolis" at bounding box center [1289, 150] width 208 height 25
click at [1379, 76] on span at bounding box center [1384, 78] width 18 height 18
click at [1360, 146] on input "text" at bounding box center [1281, 139] width 187 height 18
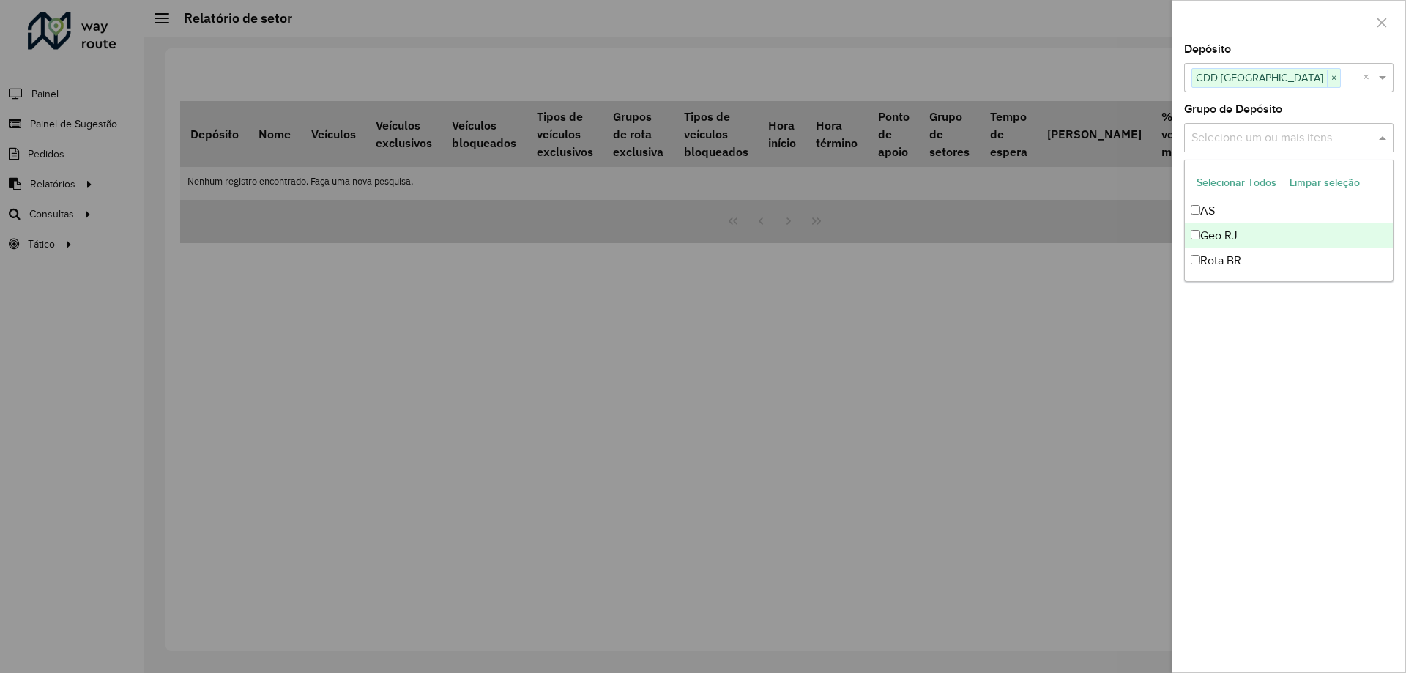
click at [1274, 226] on div "Geo RJ" at bounding box center [1289, 235] width 208 height 25
click at [1381, 130] on span at bounding box center [1384, 138] width 18 height 18
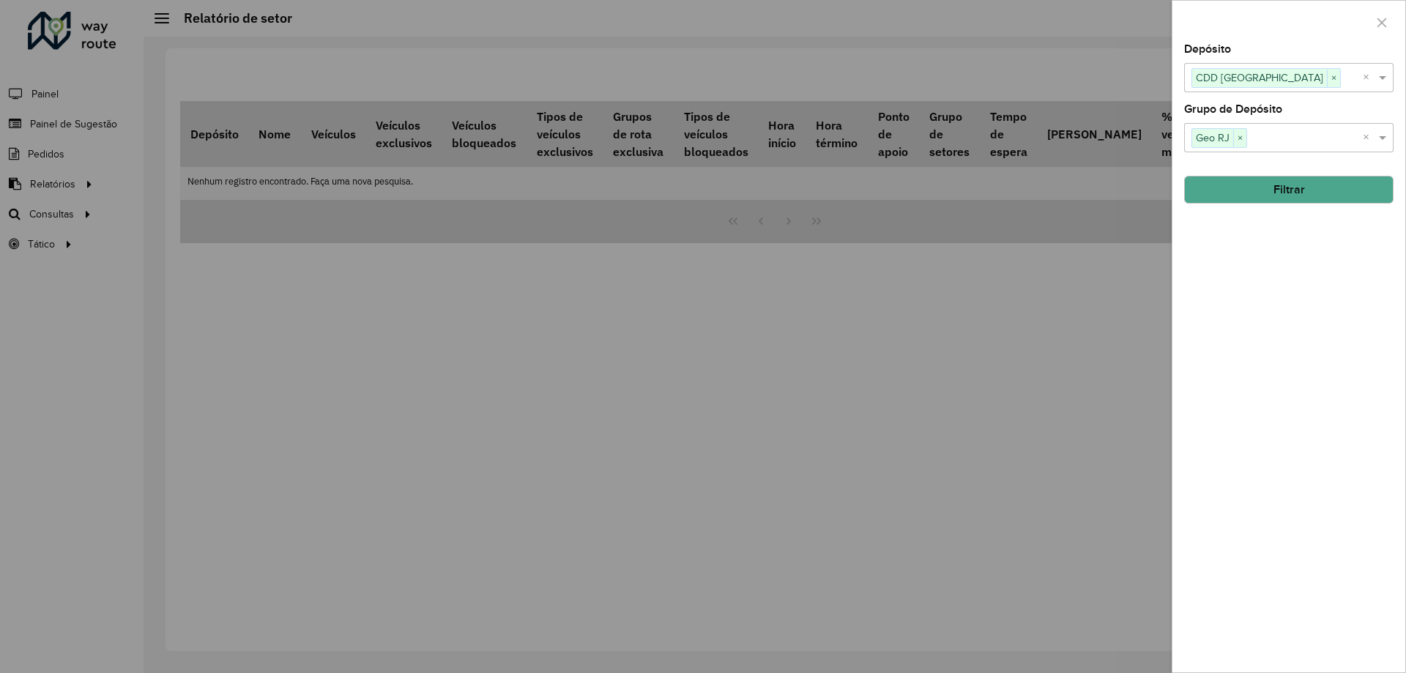
click at [1361, 195] on button "Filtrar" at bounding box center [1288, 190] width 209 height 28
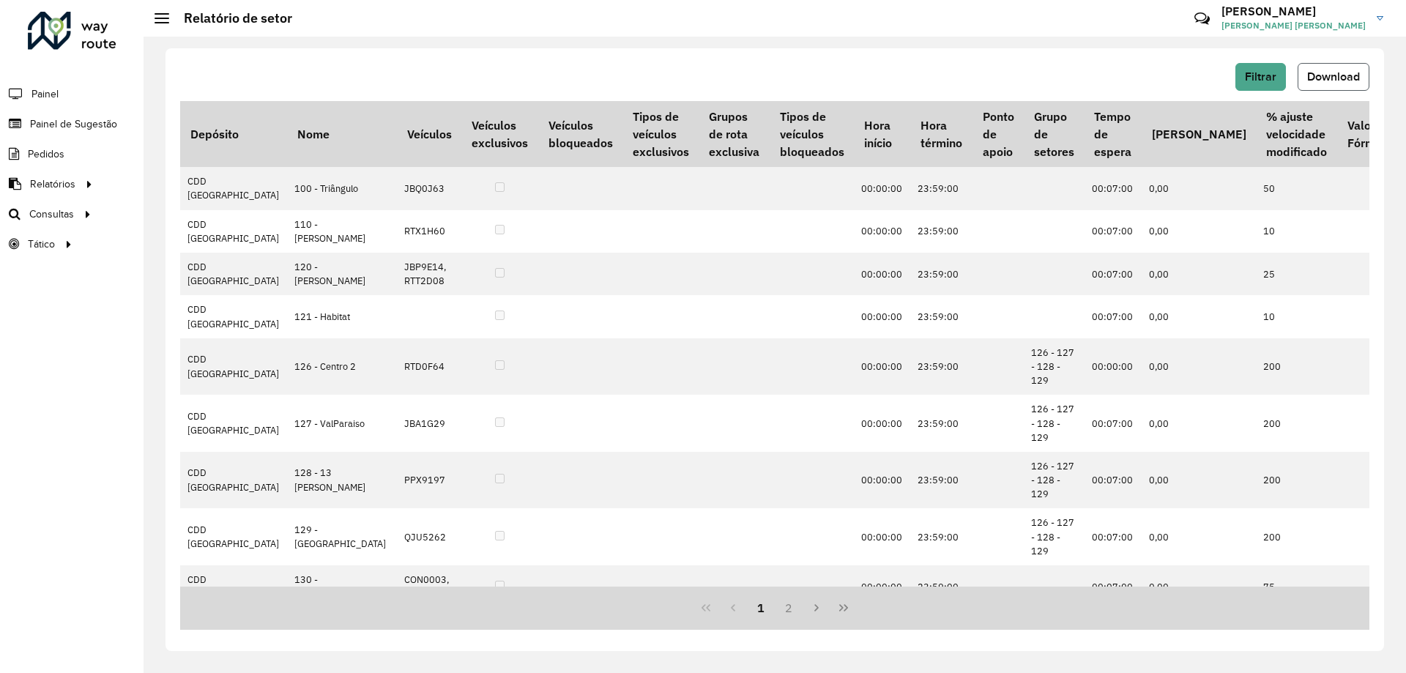
click at [1321, 75] on span "Download" at bounding box center [1333, 76] width 53 height 12
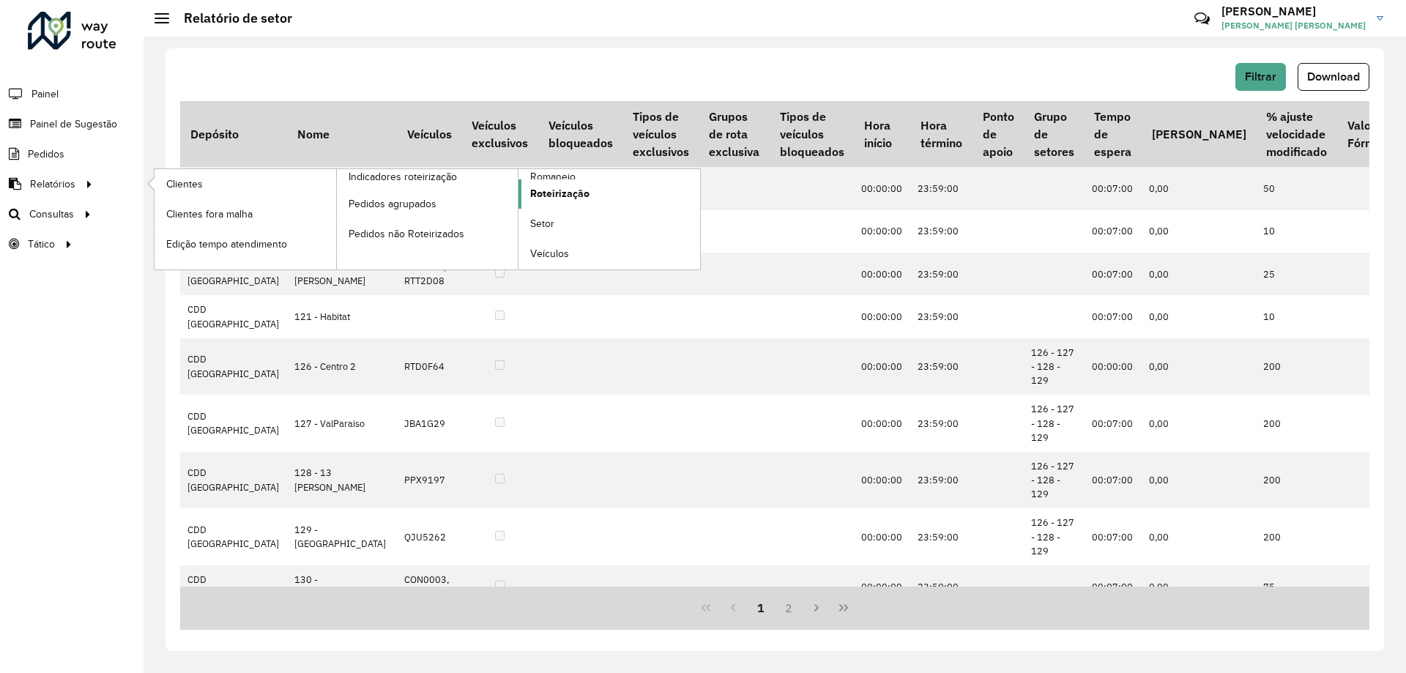
click at [566, 183] on link "Roteirização" at bounding box center [610, 193] width 182 height 29
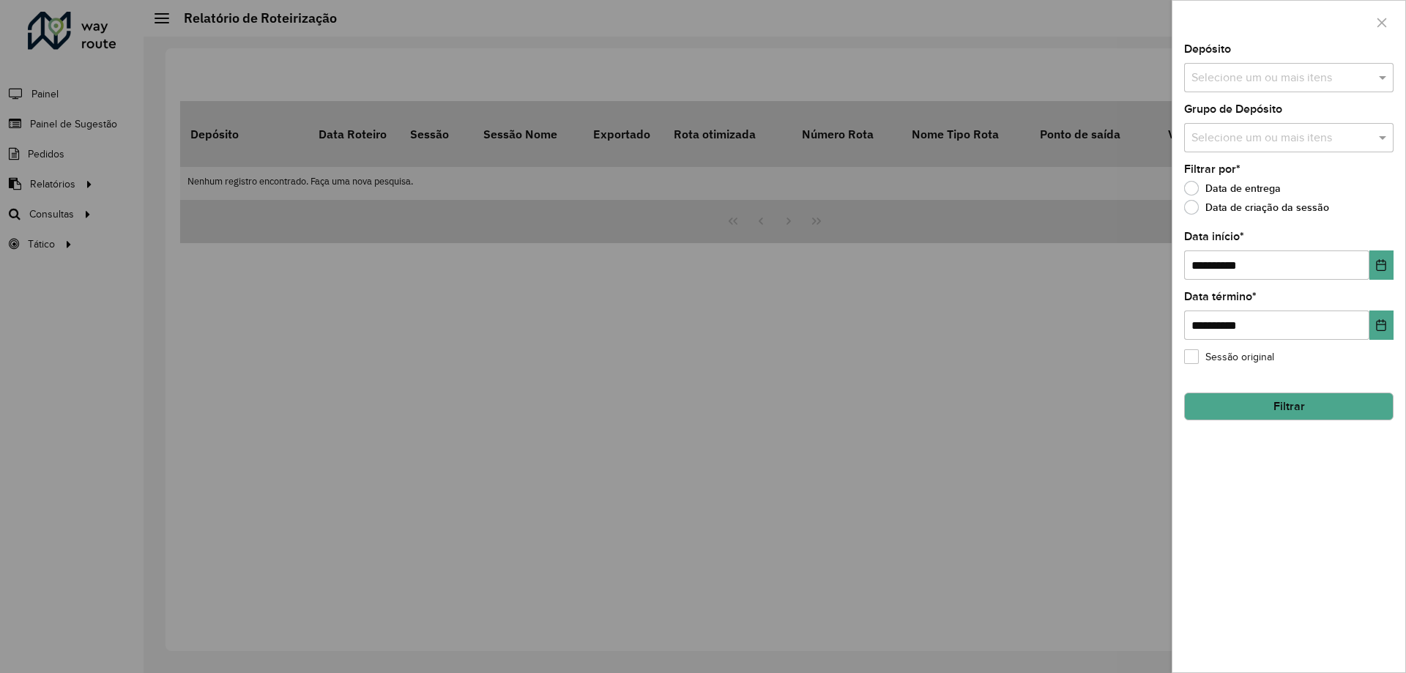
click at [1249, 81] on input "text" at bounding box center [1281, 79] width 187 height 18
click at [1232, 146] on div "CDD Petropolis" at bounding box center [1289, 150] width 208 height 25
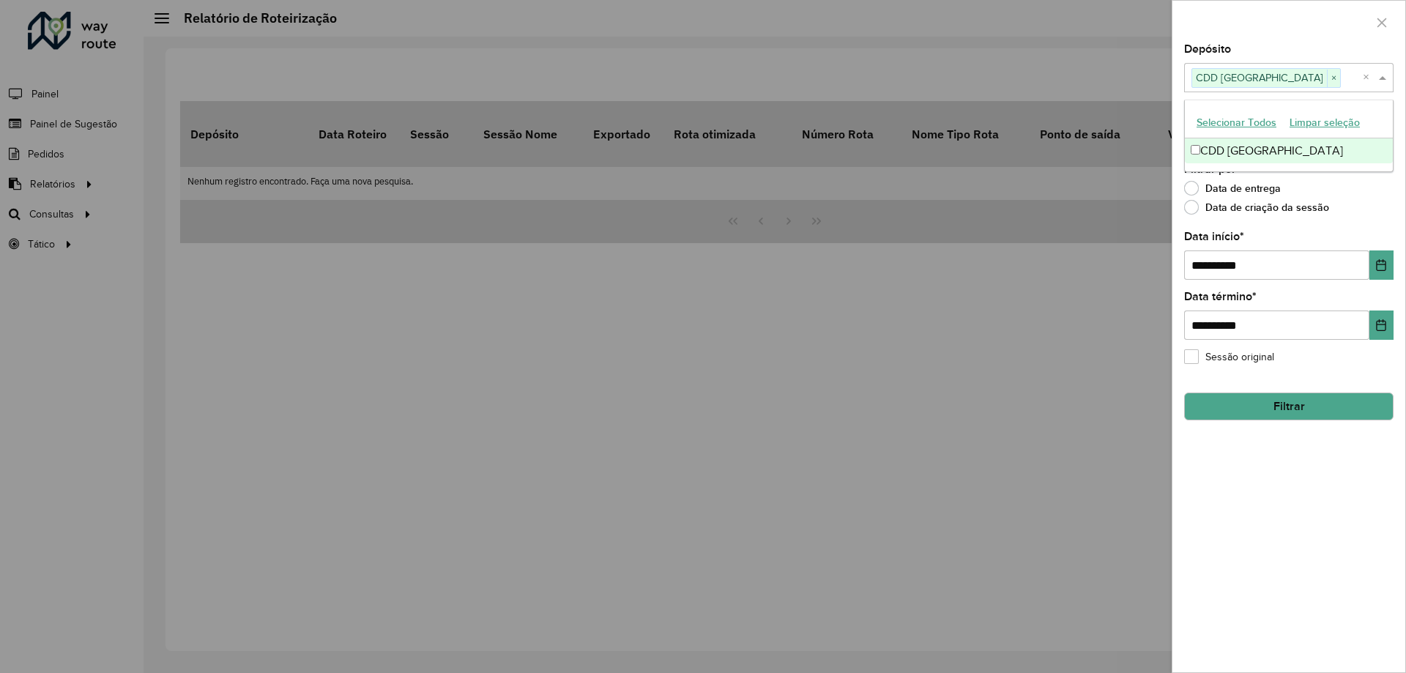
click at [1383, 83] on span at bounding box center [1384, 78] width 18 height 18
click at [1373, 133] on input "text" at bounding box center [1281, 139] width 187 height 18
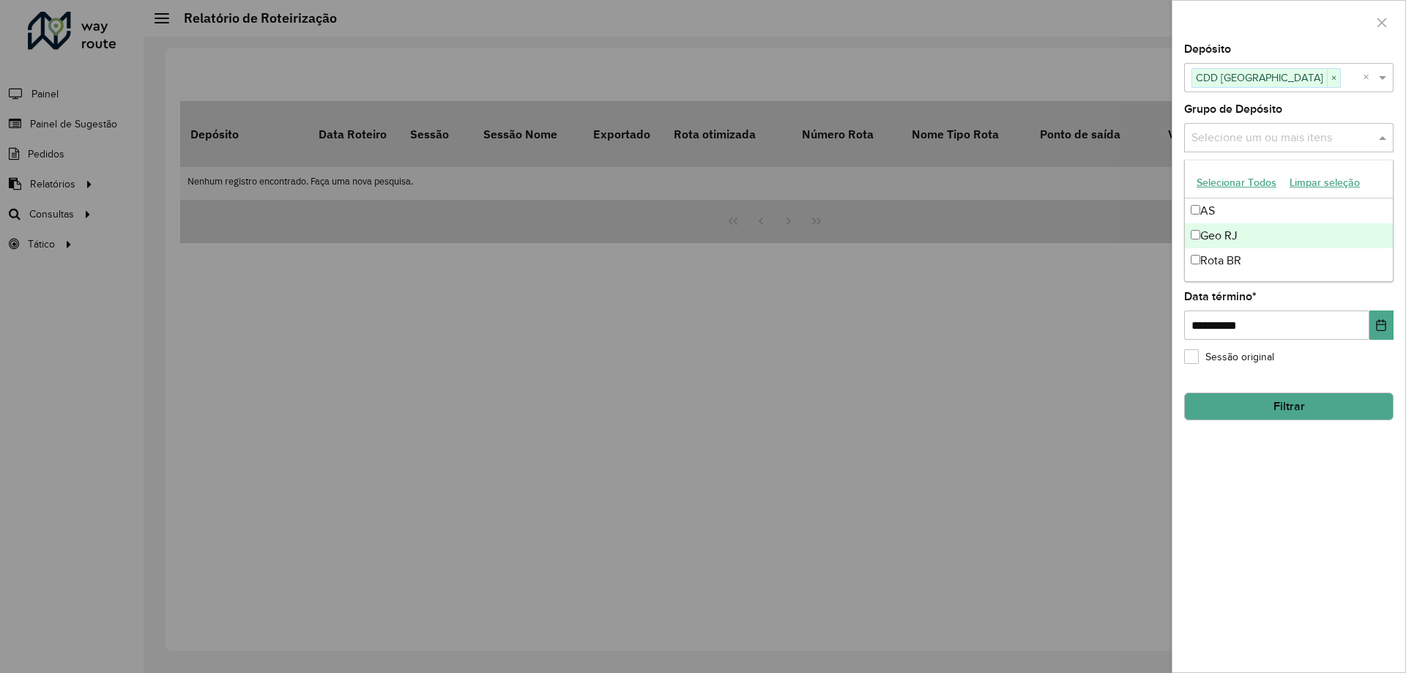
click at [1234, 228] on div "Geo RJ" at bounding box center [1289, 235] width 208 height 25
click at [1391, 149] on div "Selecione um ou mais itens Geo RJ × ×" at bounding box center [1288, 137] width 209 height 29
click at [1383, 141] on span at bounding box center [1384, 138] width 18 height 18
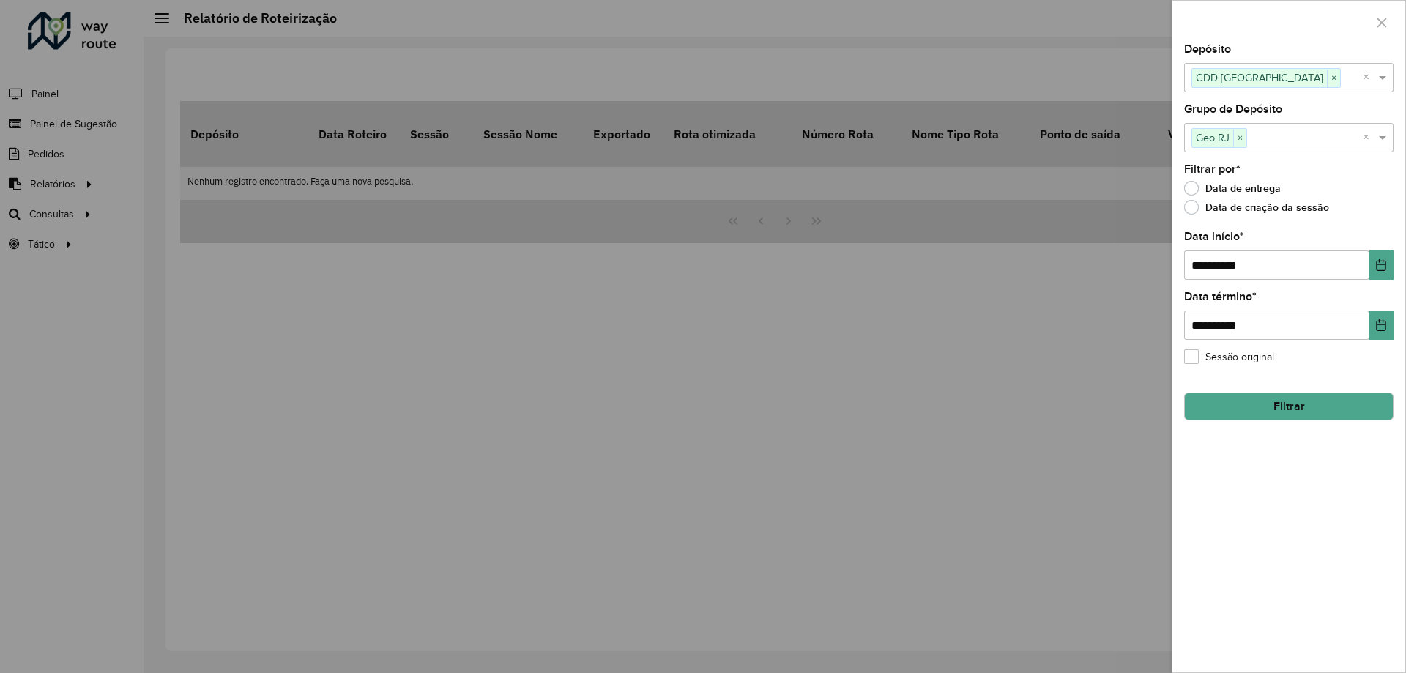
click at [1396, 261] on div "**********" at bounding box center [1289, 358] width 233 height 628
click at [1391, 262] on button "Choose Date" at bounding box center [1382, 264] width 24 height 29
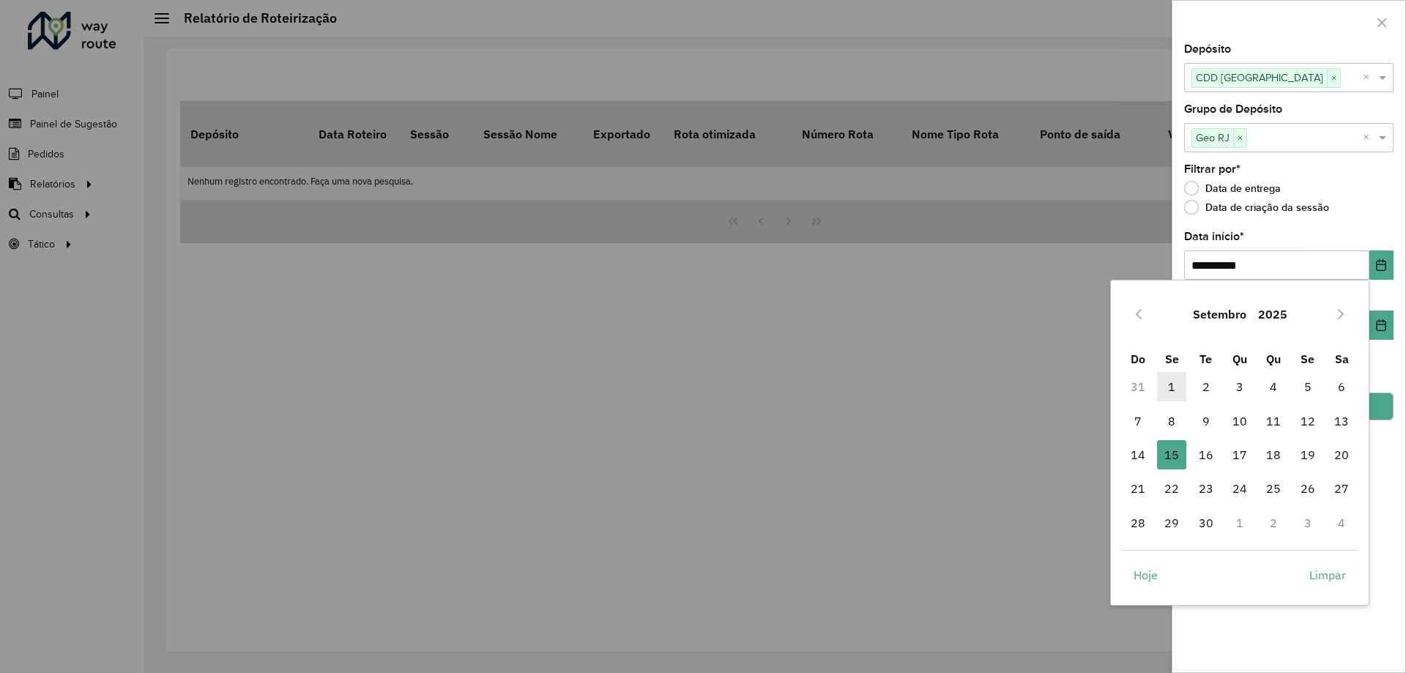
click at [1170, 381] on span "1" at bounding box center [1171, 386] width 29 height 29
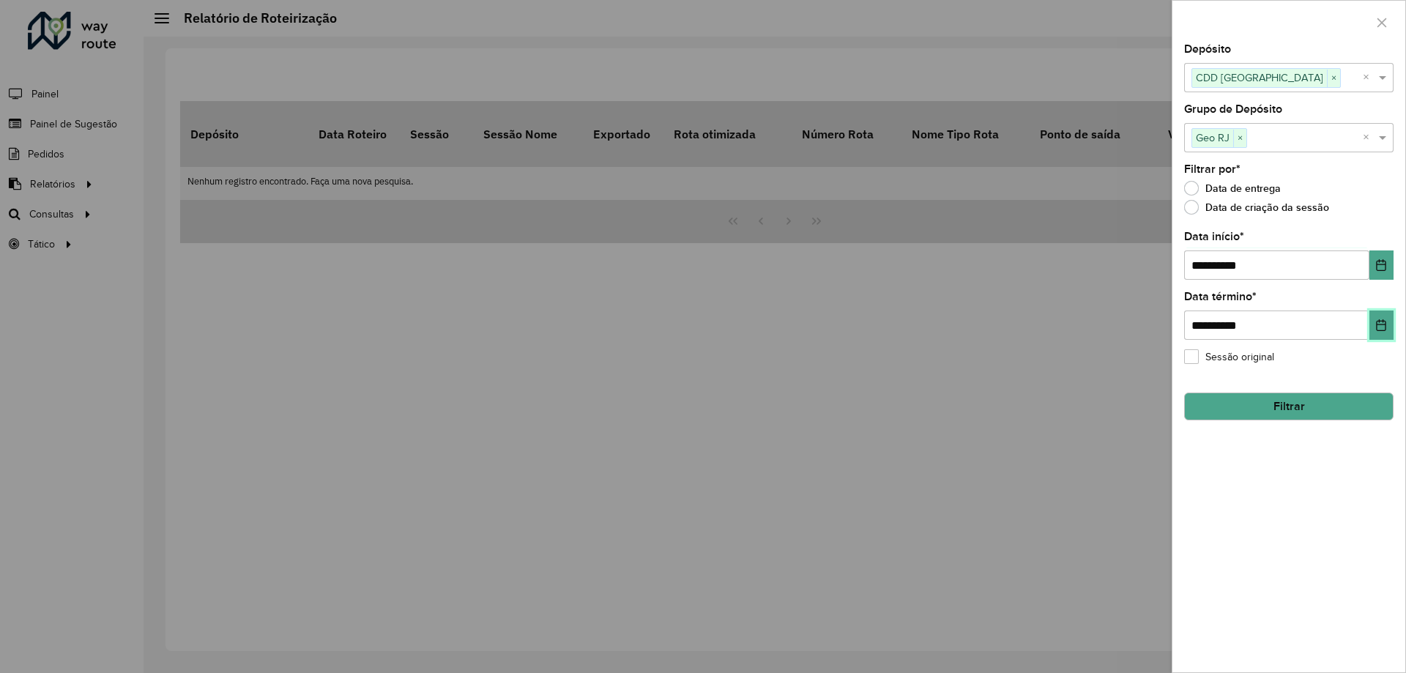
click at [1370, 326] on button "Choose Date" at bounding box center [1382, 325] width 24 height 29
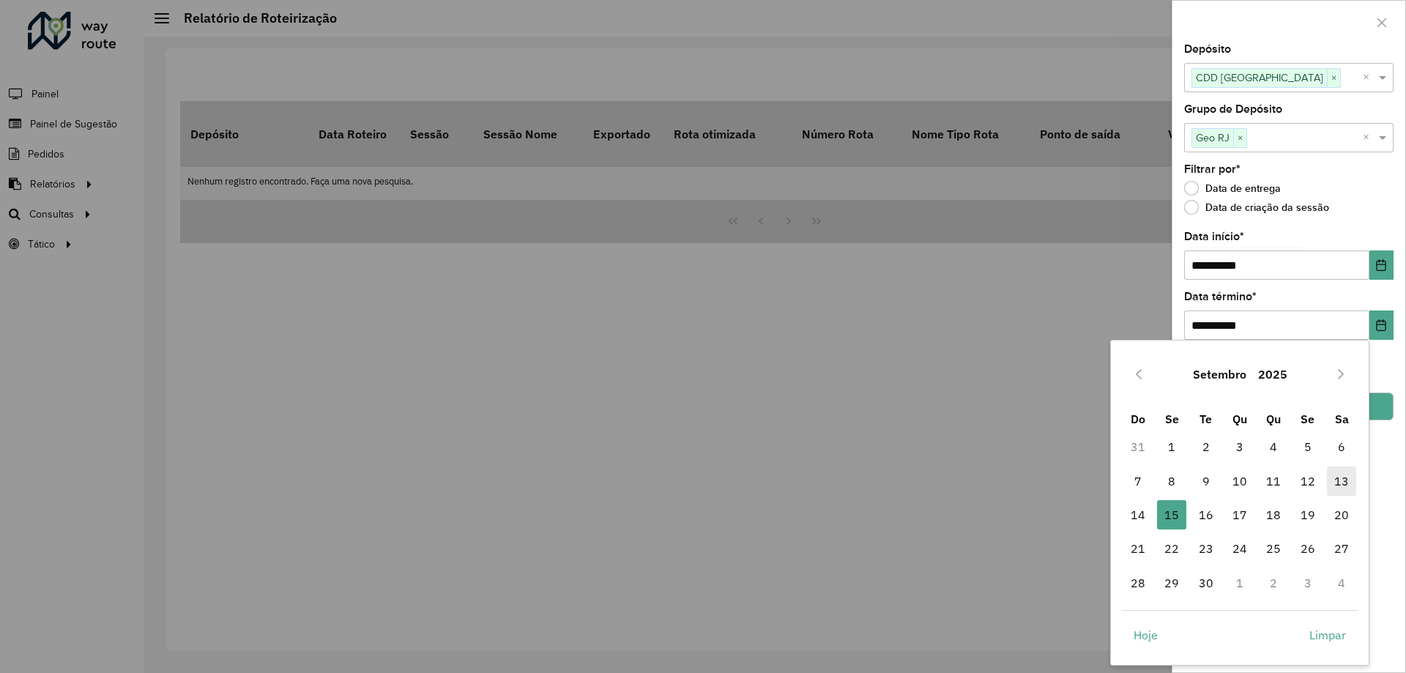
click at [1344, 488] on span "13" at bounding box center [1341, 481] width 29 height 29
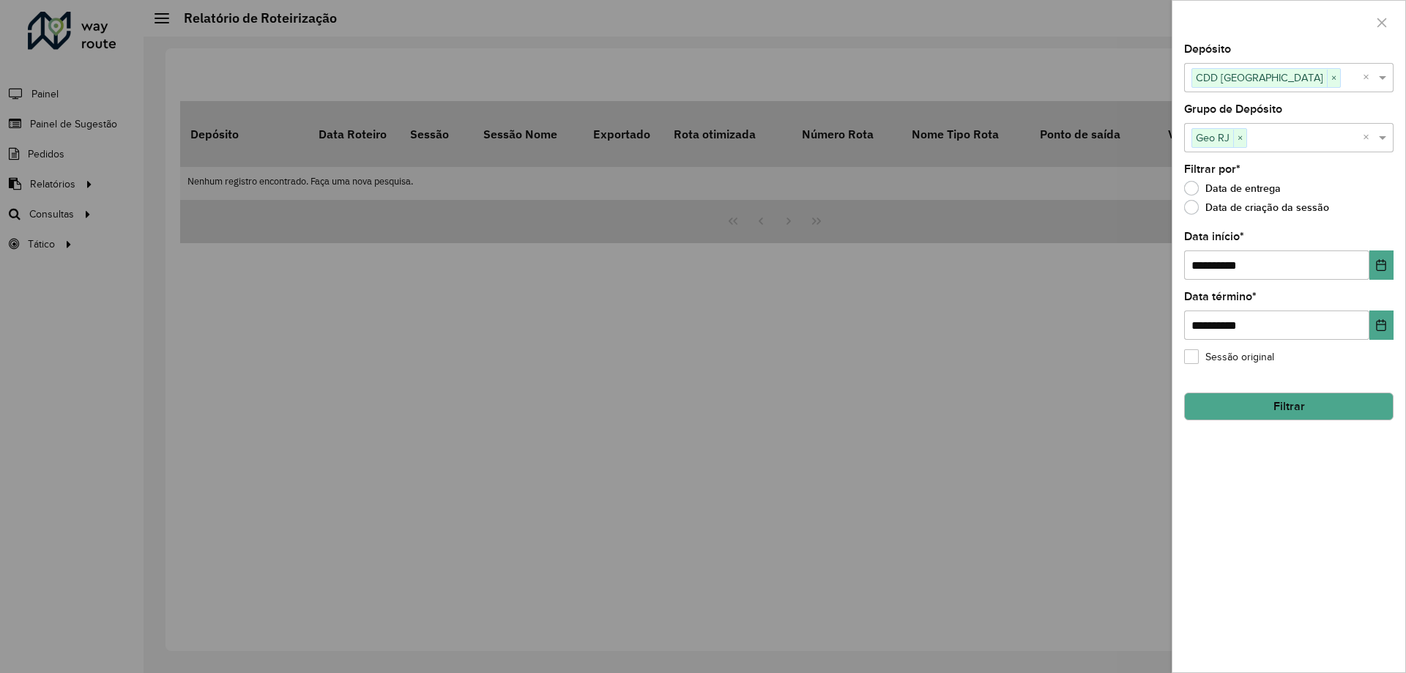
click at [1293, 406] on button "Filtrar" at bounding box center [1288, 407] width 209 height 28
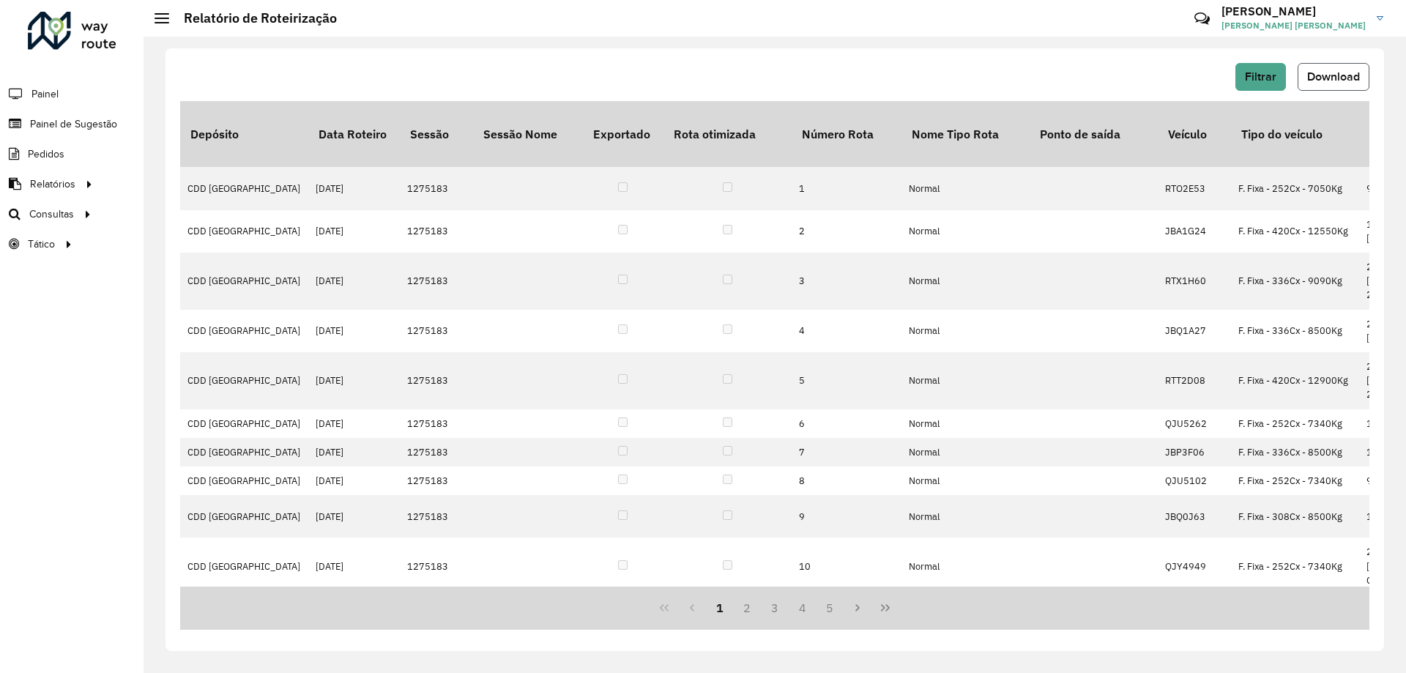
click at [1331, 74] on span "Download" at bounding box center [1333, 76] width 53 height 12
